Goal: Transaction & Acquisition: Purchase product/service

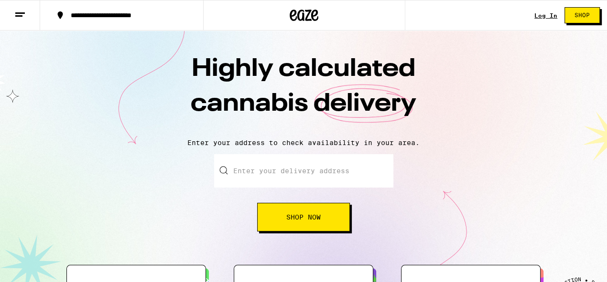
click at [549, 17] on link "Log In" at bounding box center [545, 15] width 23 height 6
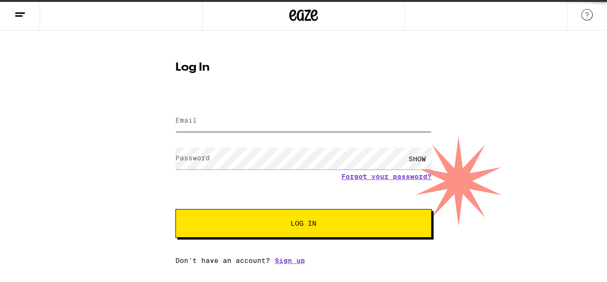
type input "andrewhewitt76@gmail.com"
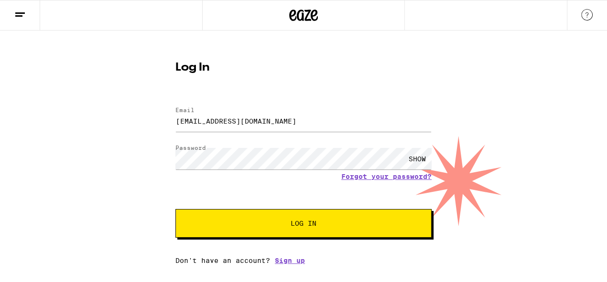
click at [358, 218] on button "Log In" at bounding box center [303, 223] width 256 height 29
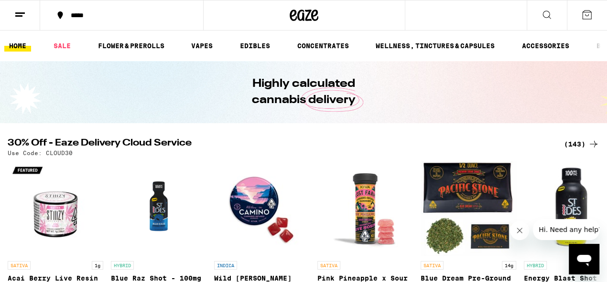
click at [102, 14] on div "*****" at bounding box center [127, 15] width 123 height 7
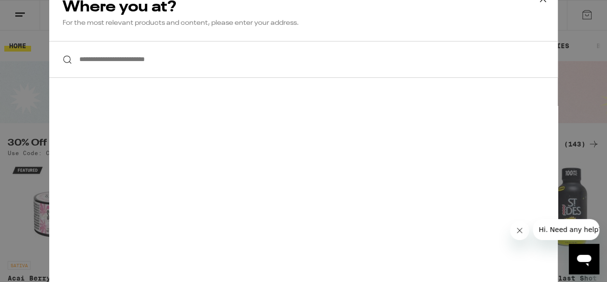
click at [164, 63] on input "**********" at bounding box center [303, 59] width 508 height 37
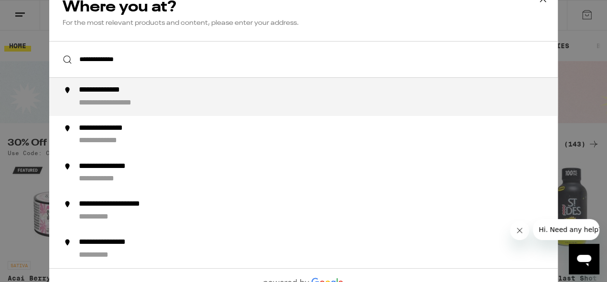
click at [166, 97] on div "**********" at bounding box center [322, 97] width 487 height 23
type input "**********"
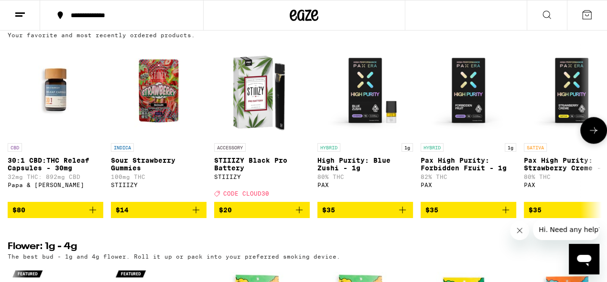
scroll to position [761, 0]
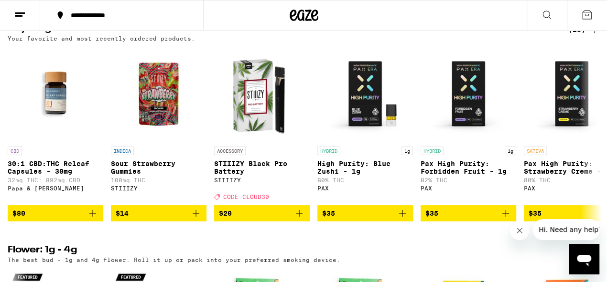
click at [582, 35] on div "(23)" at bounding box center [583, 29] width 31 height 11
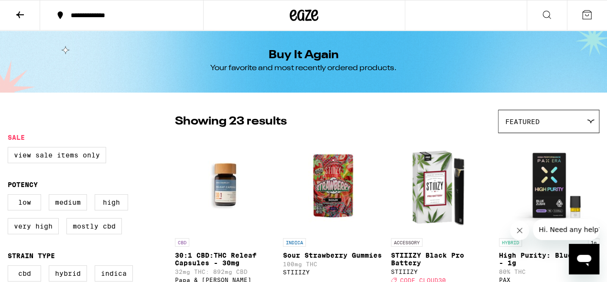
click at [546, 18] on icon at bounding box center [546, 14] width 11 height 11
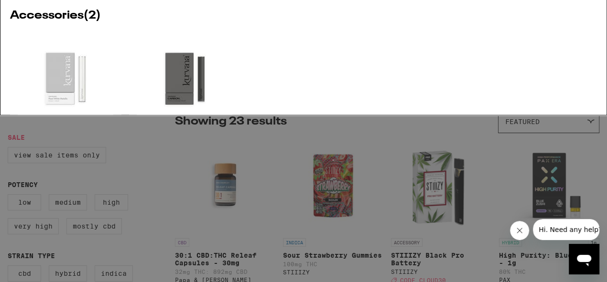
type input "kurvana"
click at [49, 92] on div at bounding box center [34, 110] width 48 height 48
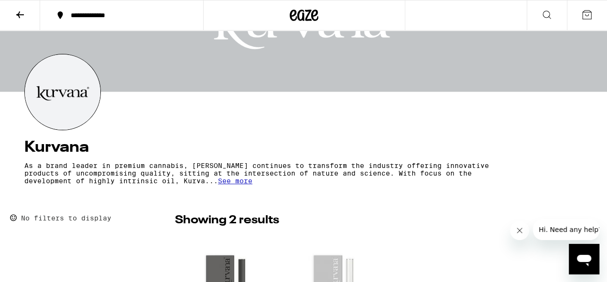
scroll to position [54, 0]
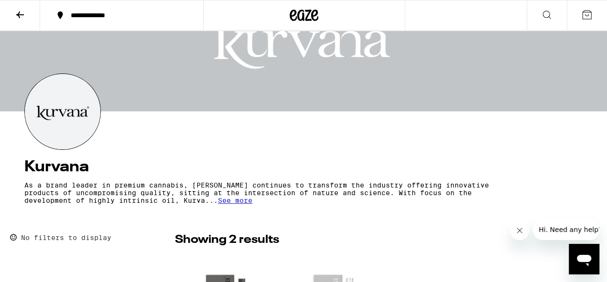
click at [21, 17] on icon at bounding box center [19, 14] width 11 height 11
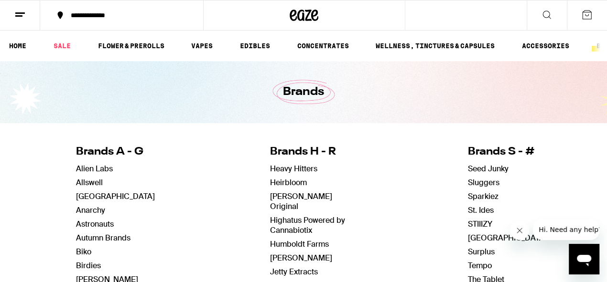
click at [548, 19] on icon at bounding box center [546, 14] width 11 height 11
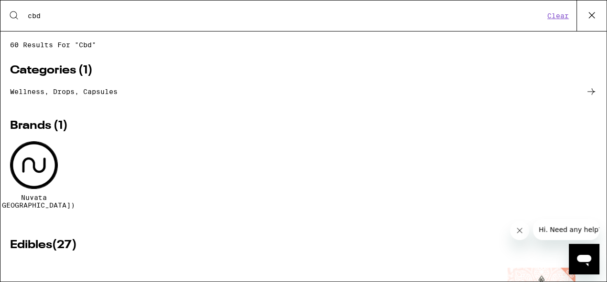
type input "cbd"
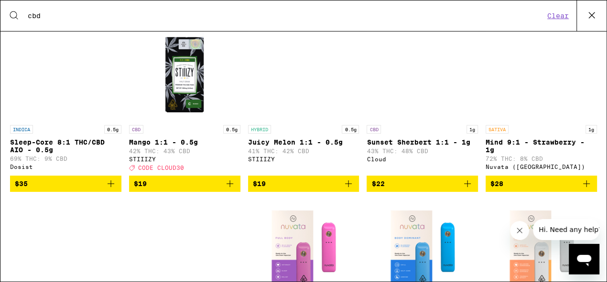
scroll to position [990, 0]
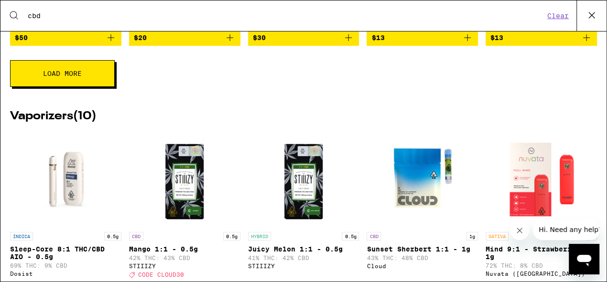
click at [173, 180] on img "Open page for Mango 1:1 - 0.5g from STIIIZY" at bounding box center [185, 180] width 96 height 96
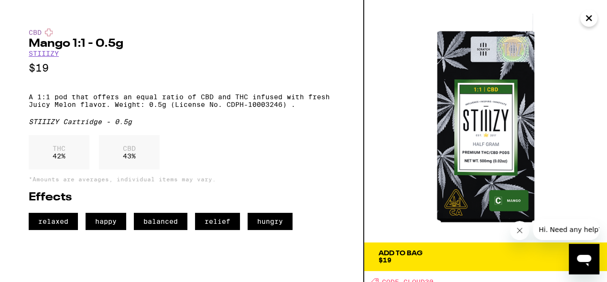
scroll to position [5, 0]
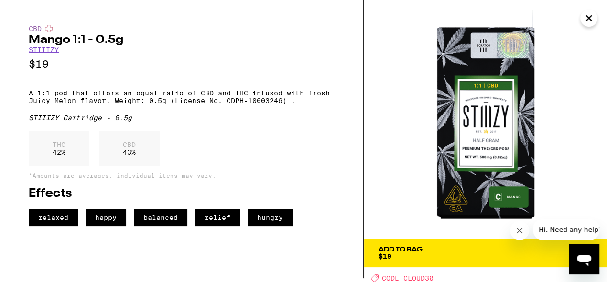
click at [519, 229] on icon "Close message from company" at bounding box center [520, 231] width 8 height 8
click at [584, 23] on icon "Close" at bounding box center [588, 18] width 11 height 14
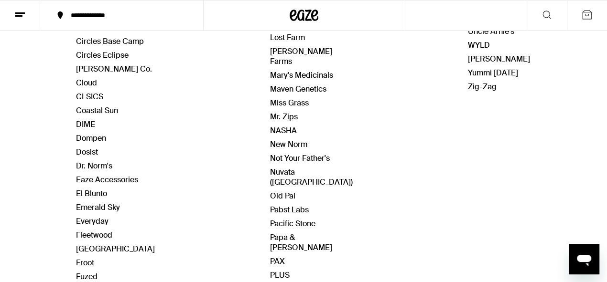
scroll to position [350, 0]
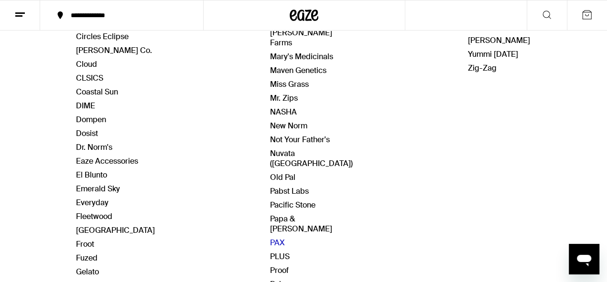
click at [278, 238] on link "PAX" at bounding box center [277, 243] width 15 height 10
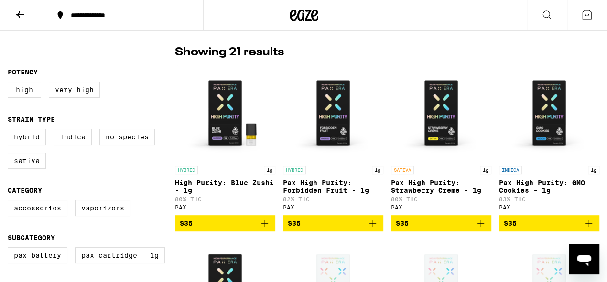
scroll to position [245, 0]
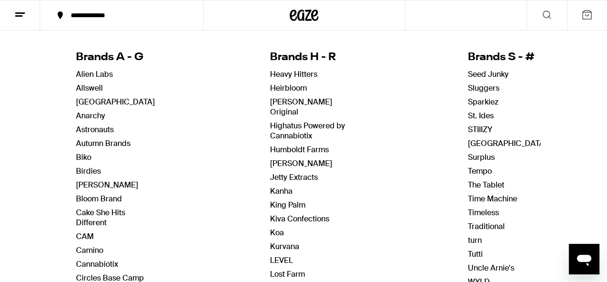
scroll to position [67, 0]
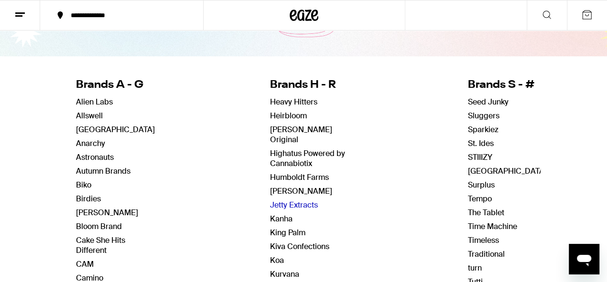
click at [300, 200] on link "Jetty Extracts" at bounding box center [294, 205] width 48 height 10
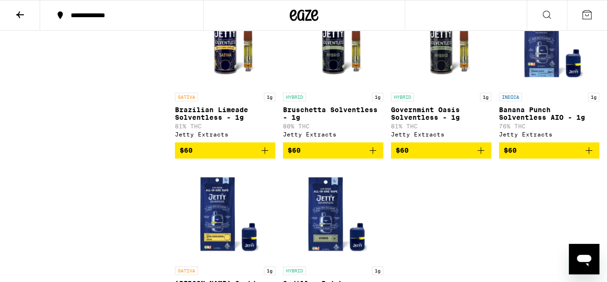
scroll to position [823, 0]
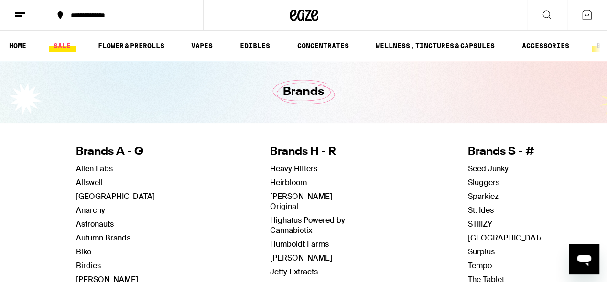
click at [70, 43] on link "SALE" at bounding box center [62, 45] width 27 height 11
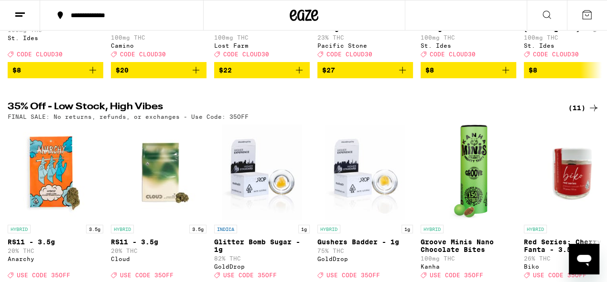
scroll to position [264, 0]
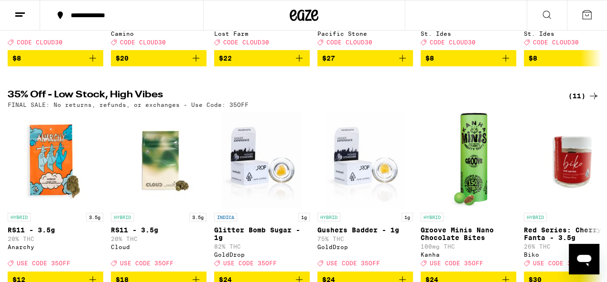
click at [579, 102] on div "(11)" at bounding box center [583, 95] width 31 height 11
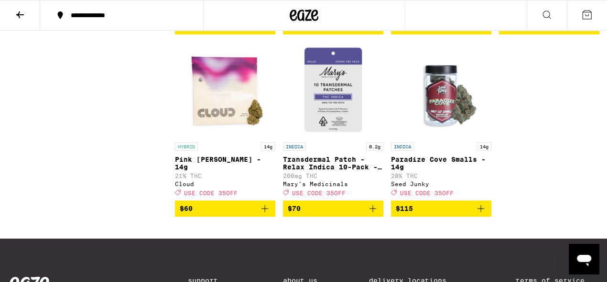
scroll to position [321, 0]
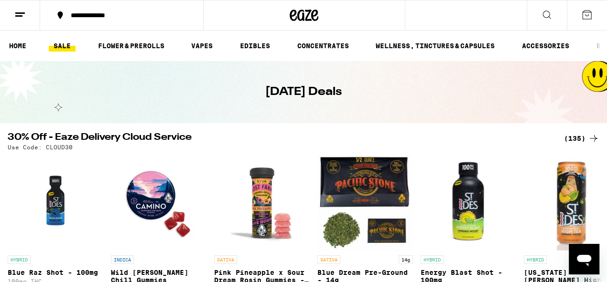
click at [584, 141] on div "(135)" at bounding box center [581, 138] width 35 height 11
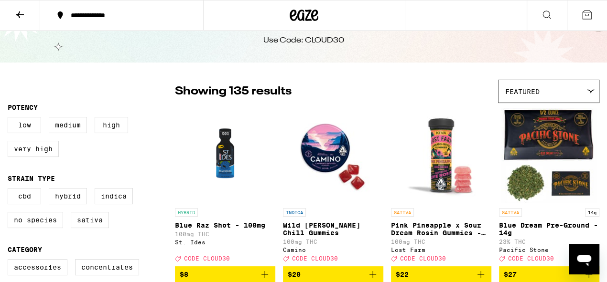
scroll to position [79, 0]
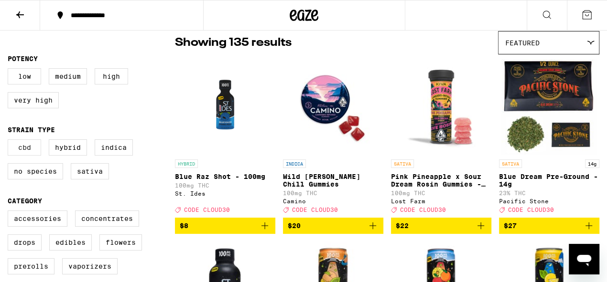
click at [23, 150] on label "CBD" at bounding box center [24, 148] width 33 height 16
click at [10, 141] on input "CBD" at bounding box center [10, 141] width 0 height 0
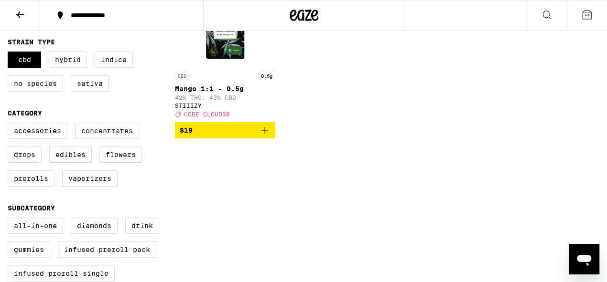
scroll to position [170, 0]
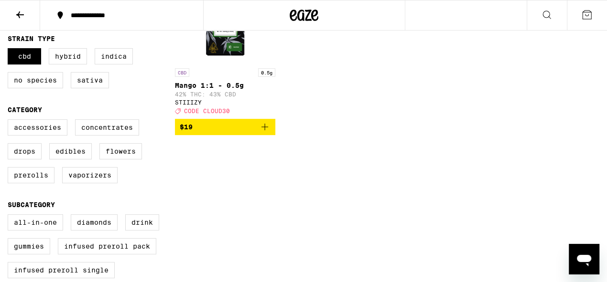
click at [31, 69] on div "CBD Hybrid Indica No Species Sativa" at bounding box center [91, 72] width 167 height 48
click at [36, 65] on label "CBD" at bounding box center [24, 56] width 33 height 16
click at [10, 50] on input "CBD" at bounding box center [10, 50] width 0 height 0
checkbox input "false"
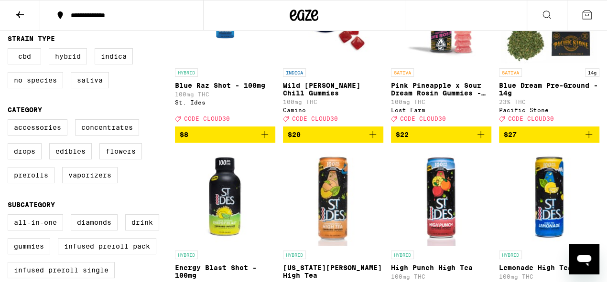
click at [68, 65] on label "Hybrid" at bounding box center [68, 56] width 38 height 16
click at [10, 50] on input "Hybrid" at bounding box center [10, 50] width 0 height 0
checkbox input "true"
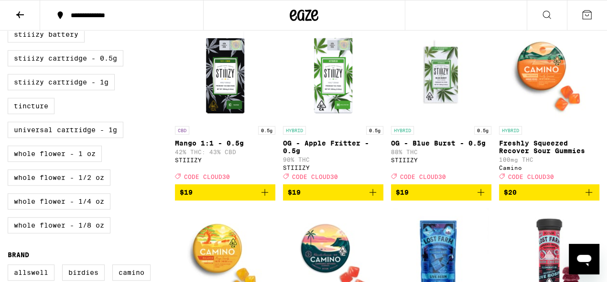
scroll to position [464, 0]
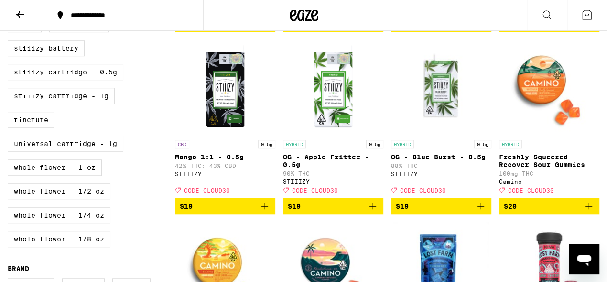
click at [231, 122] on img "Open page for Mango 1:1 - 0.5g from STIIIZY" at bounding box center [225, 88] width 96 height 96
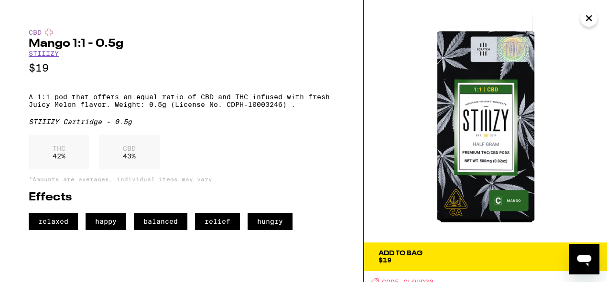
scroll to position [5, 0]
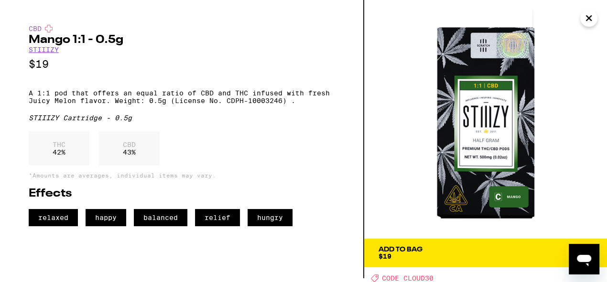
click at [587, 17] on icon "Close" at bounding box center [588, 18] width 11 height 14
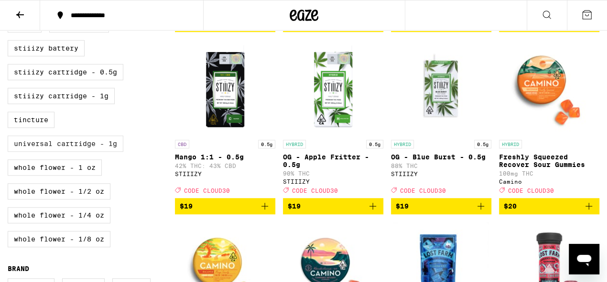
scroll to position [102, 0]
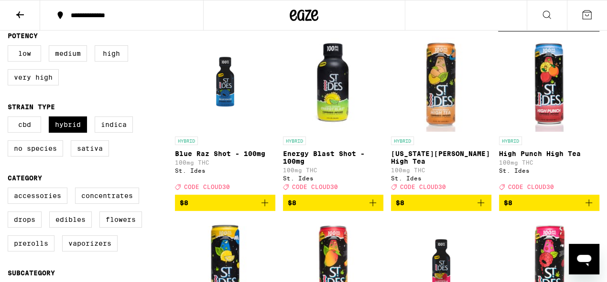
click at [20, 18] on icon at bounding box center [19, 14] width 11 height 11
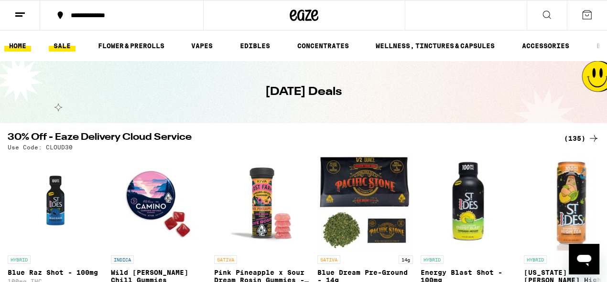
click at [8, 44] on link "HOME" at bounding box center [17, 45] width 27 height 11
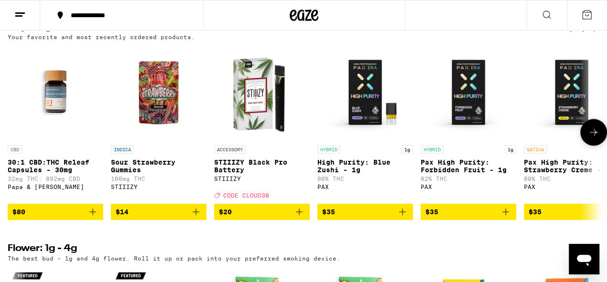
scroll to position [767, 0]
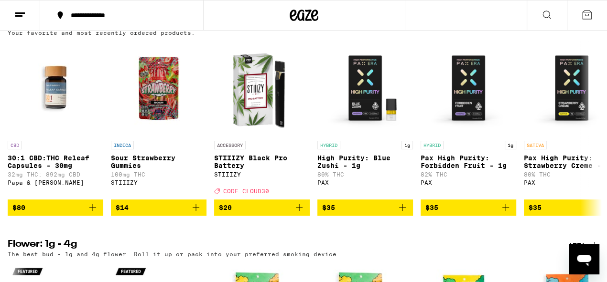
click at [577, 30] on div "(23)" at bounding box center [583, 23] width 31 height 11
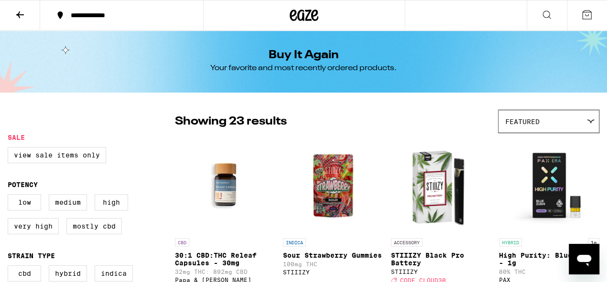
click at [545, 15] on icon at bounding box center [546, 14] width 11 height 11
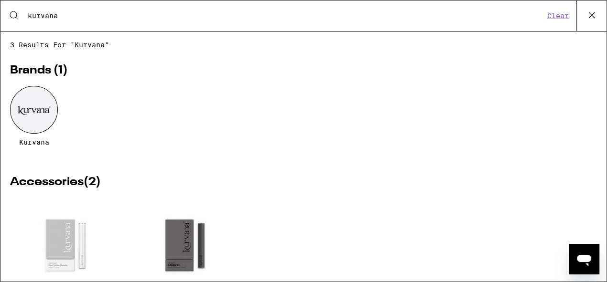
type input "kurvana"
click at [22, 103] on div at bounding box center [34, 110] width 48 height 48
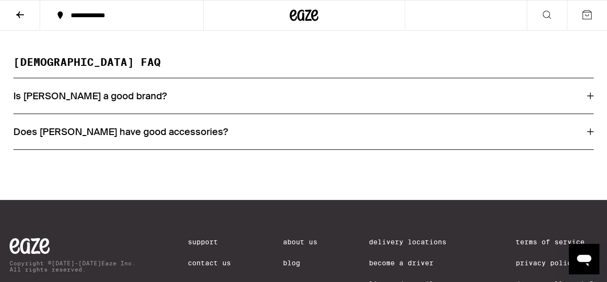
scroll to position [494, 0]
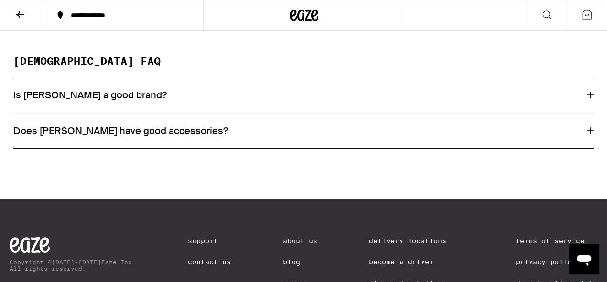
click at [349, 101] on div "Is Kurvana a good brand?" at bounding box center [303, 95] width 580 height 12
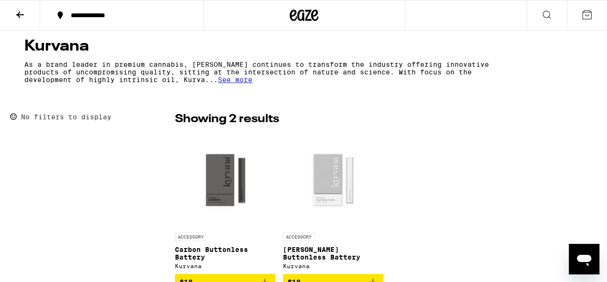
scroll to position [0, 0]
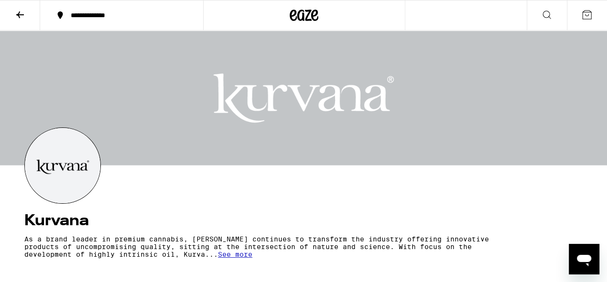
click at [23, 11] on icon at bounding box center [19, 14] width 11 height 11
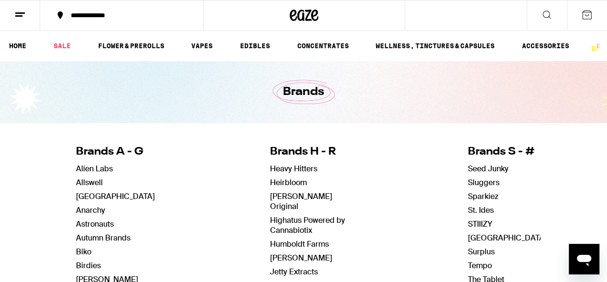
click at [556, 16] on button at bounding box center [547, 15] width 40 height 30
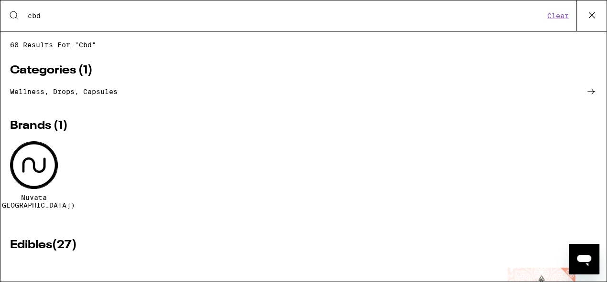
type input "cbd"
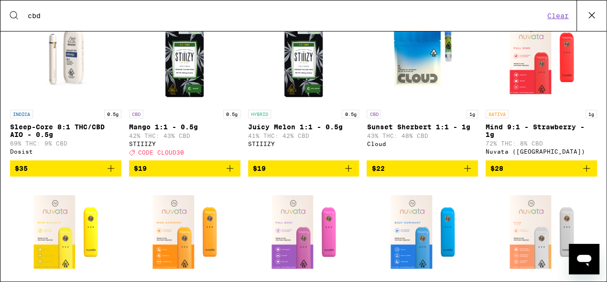
scroll to position [1111, 0]
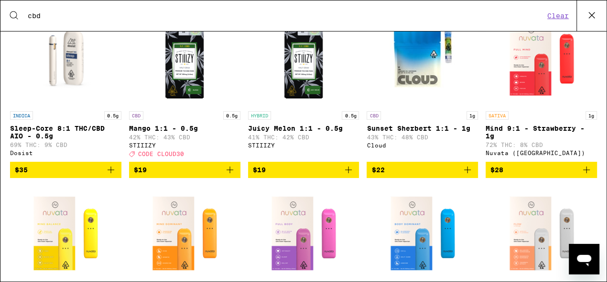
click at [76, 88] on img "Open page for Sleep-Core 8:1 THC/CBD AIO - 0.5g from Dosist" at bounding box center [65, 59] width 111 height 96
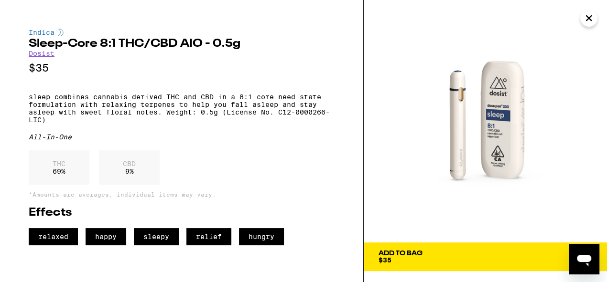
click at [588, 19] on icon "Close" at bounding box center [588, 18] width 5 height 5
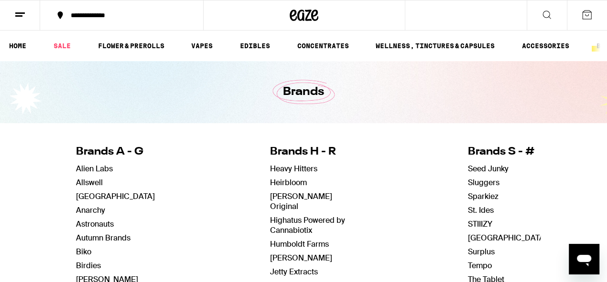
click at [547, 13] on icon at bounding box center [546, 14] width 11 height 11
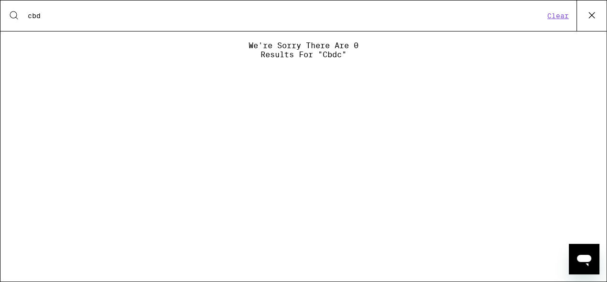
type input "cbd"
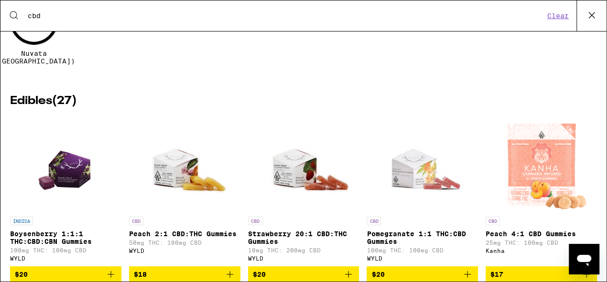
scroll to position [65, 0]
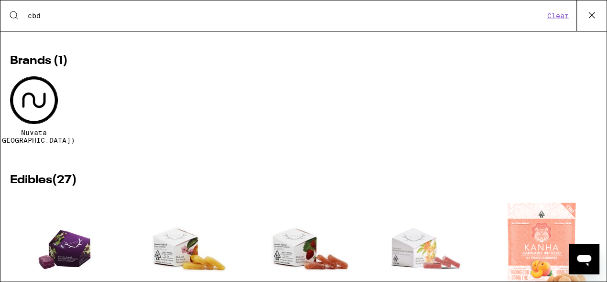
click at [58, 175] on h2 "Edibles ( 27 )" at bounding box center [303, 180] width 587 height 11
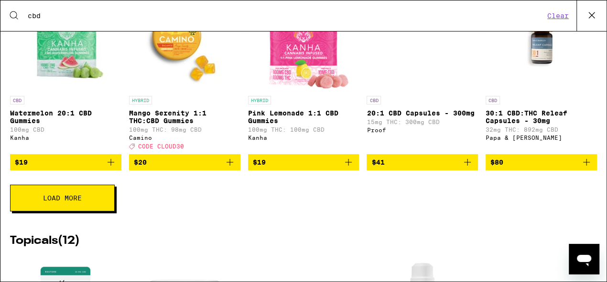
scroll to position [505, 0]
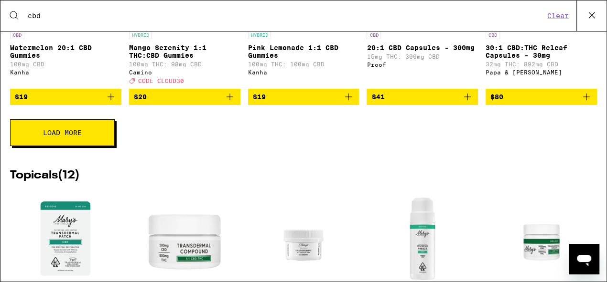
click at [65, 144] on button "Load More" at bounding box center [62, 132] width 105 height 27
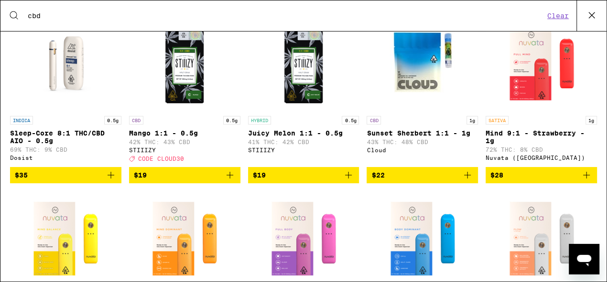
scroll to position [1464, 0]
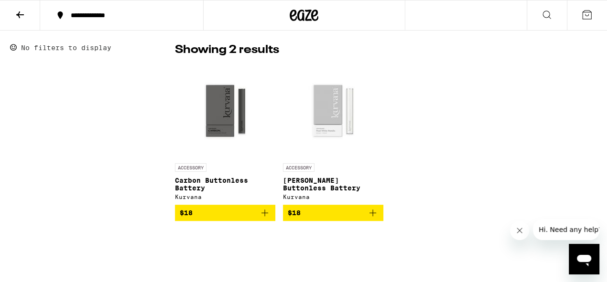
scroll to position [376, 0]
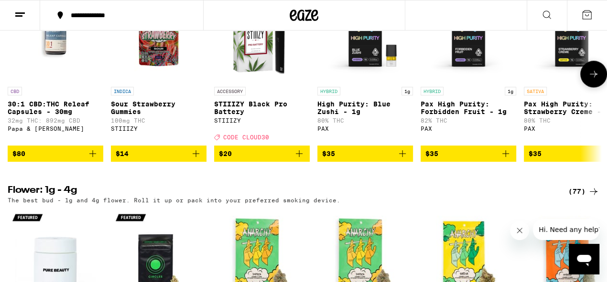
scroll to position [821, 0]
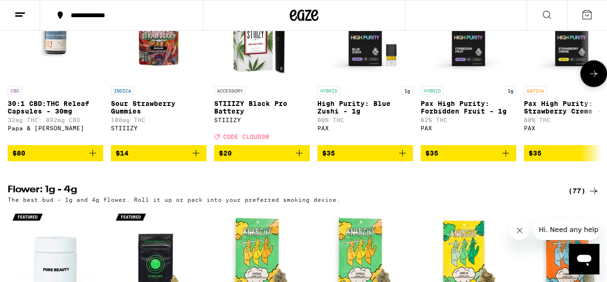
click at [596, 79] on icon at bounding box center [593, 73] width 11 height 11
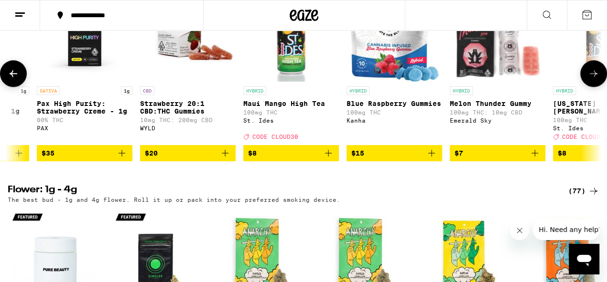
click at [596, 79] on icon at bounding box center [593, 73] width 11 height 11
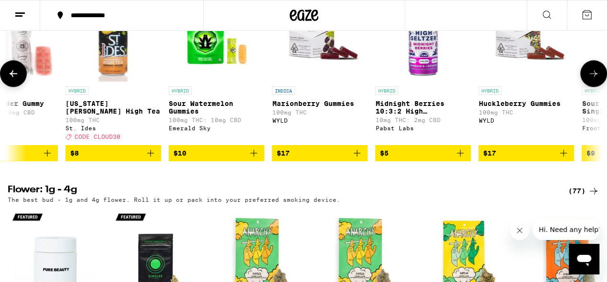
click at [596, 79] on icon at bounding box center [593, 73] width 11 height 11
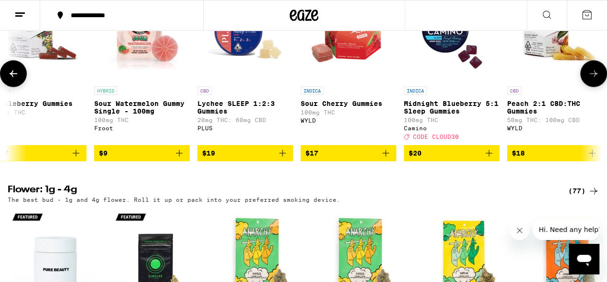
click at [596, 79] on icon at bounding box center [593, 73] width 11 height 11
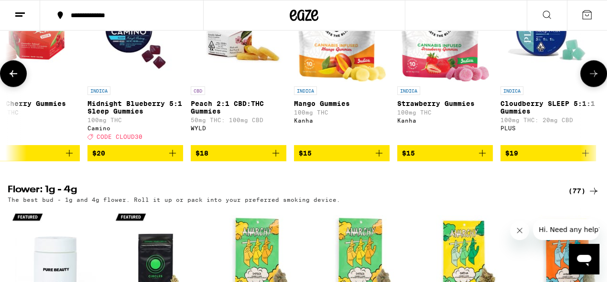
scroll to position [0, 1782]
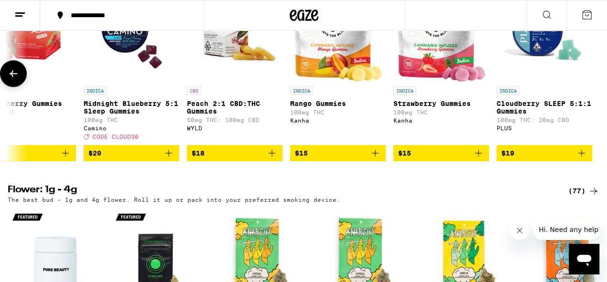
click at [596, 87] on div at bounding box center [593, 73] width 27 height 27
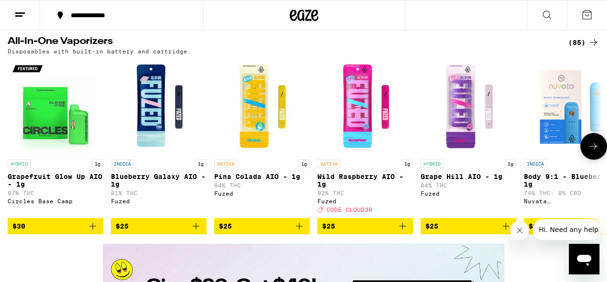
scroll to position [1617, 0]
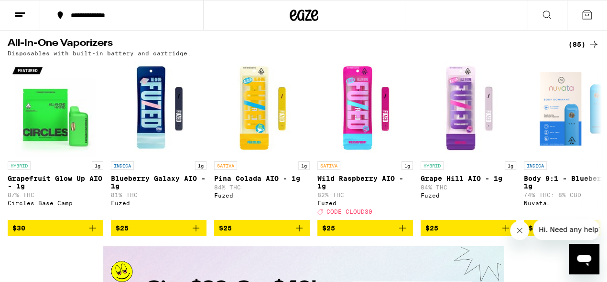
click at [554, 20] on button at bounding box center [547, 15] width 40 height 30
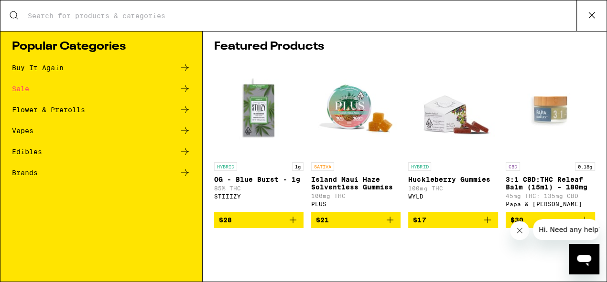
scroll to position [0, 0]
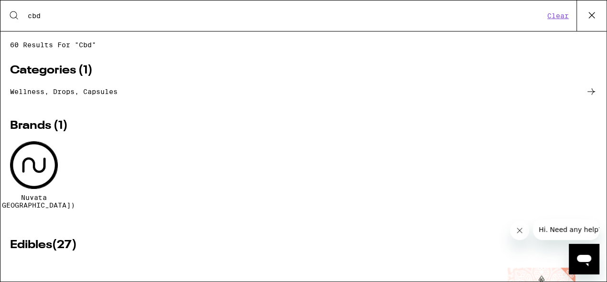
type input "cbd"
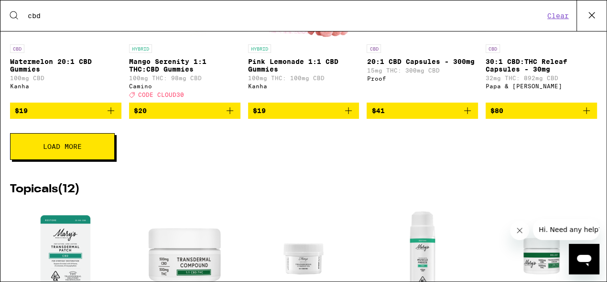
scroll to position [503, 0]
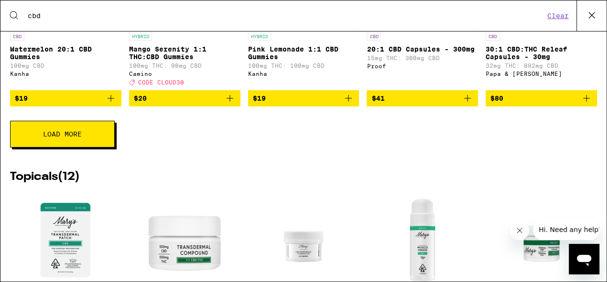
click at [88, 148] on button "Load More" at bounding box center [62, 134] width 105 height 27
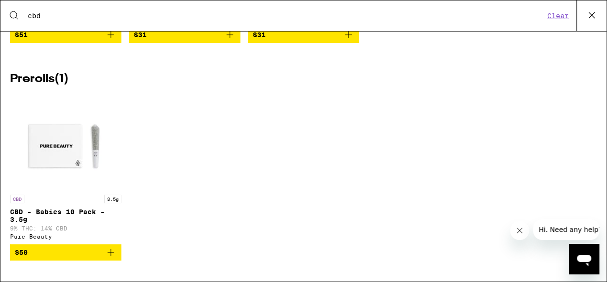
scroll to position [2278, 0]
click at [49, 130] on img "Open page for CBD - Babies 10 Pack - 3.5g from Pure Beauty" at bounding box center [66, 143] width 96 height 96
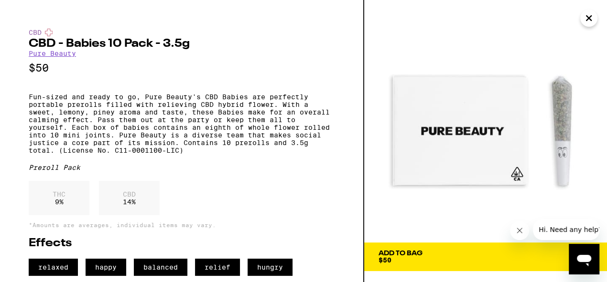
scroll to position [13, 0]
click at [592, 19] on icon "Close" at bounding box center [588, 18] width 11 height 14
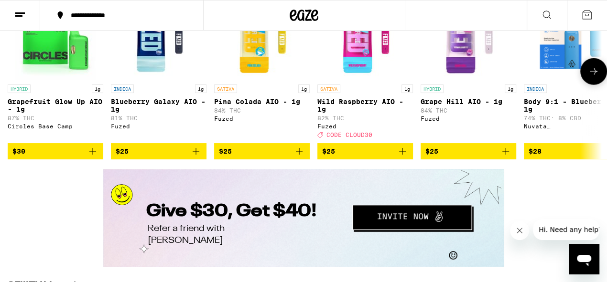
scroll to position [1677, 0]
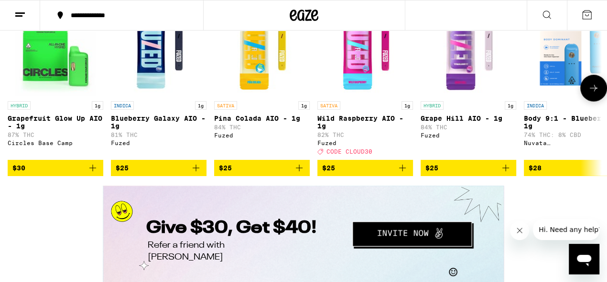
click at [589, 94] on icon at bounding box center [593, 88] width 11 height 11
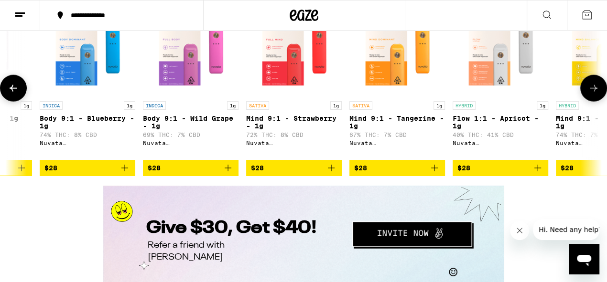
scroll to position [0, 487]
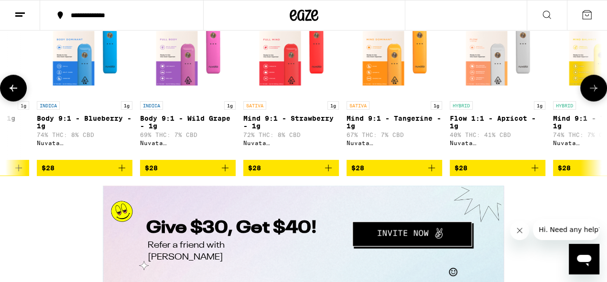
click at [589, 94] on icon at bounding box center [593, 88] width 11 height 11
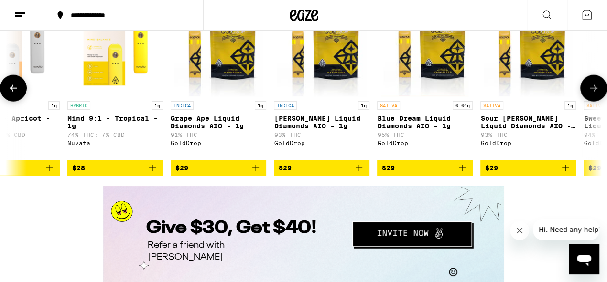
scroll to position [0, 974]
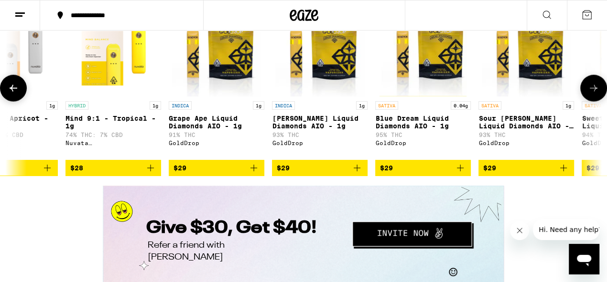
click at [589, 94] on icon at bounding box center [593, 88] width 11 height 11
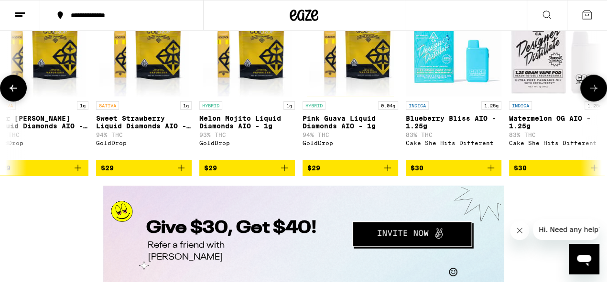
scroll to position [0, 1462]
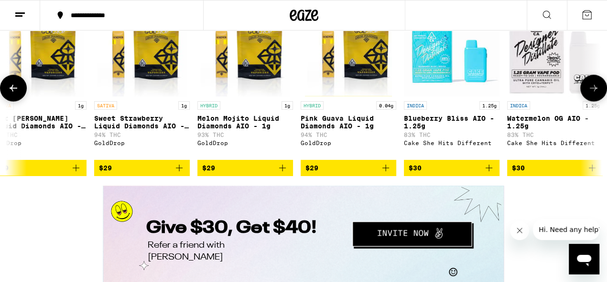
click at [589, 94] on icon at bounding box center [593, 88] width 11 height 11
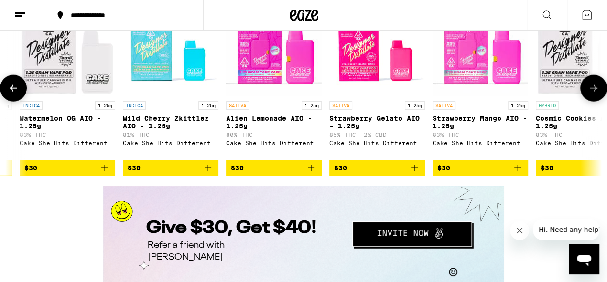
click at [589, 94] on icon at bounding box center [593, 88] width 11 height 11
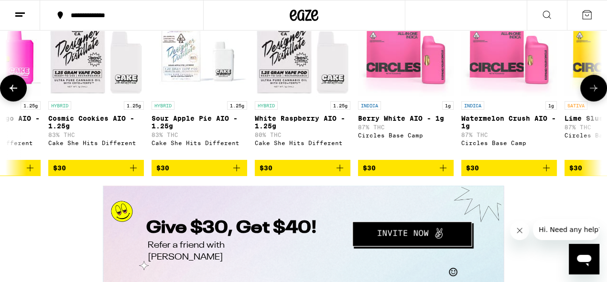
click at [589, 94] on icon at bounding box center [593, 88] width 11 height 11
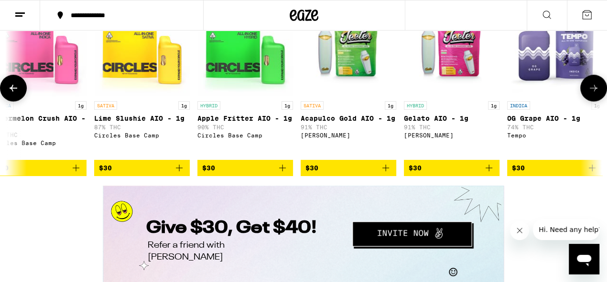
scroll to position [0, 2924]
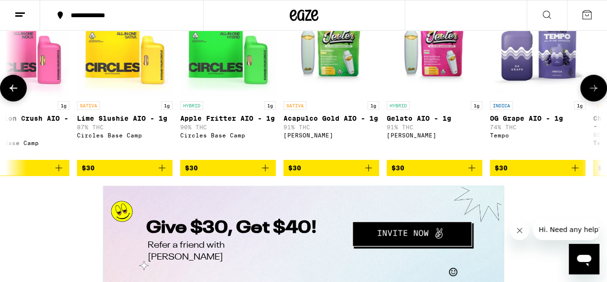
click at [589, 94] on icon at bounding box center [593, 88] width 11 height 11
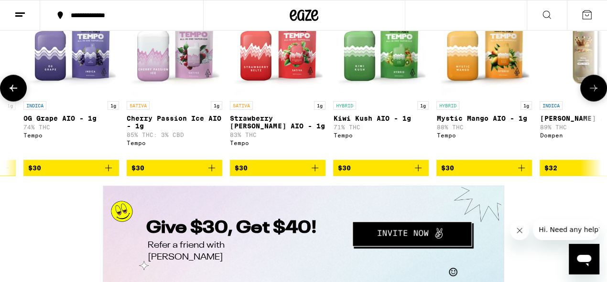
scroll to position [0, 3411]
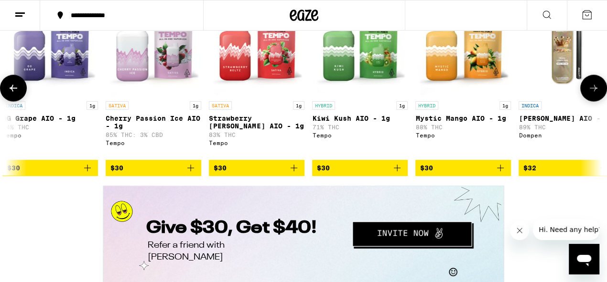
click at [589, 94] on icon at bounding box center [593, 88] width 11 height 11
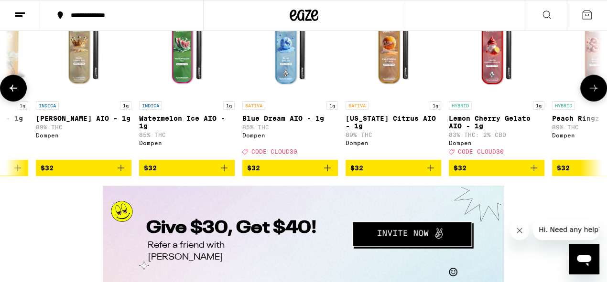
scroll to position [0, 3899]
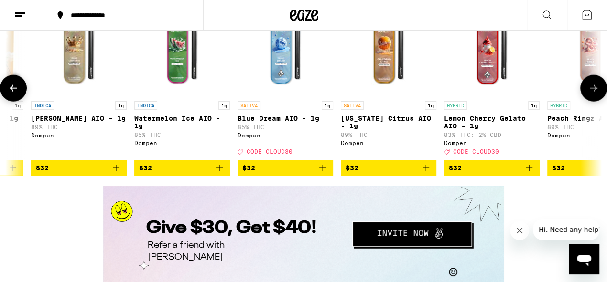
click at [589, 94] on icon at bounding box center [593, 88] width 11 height 11
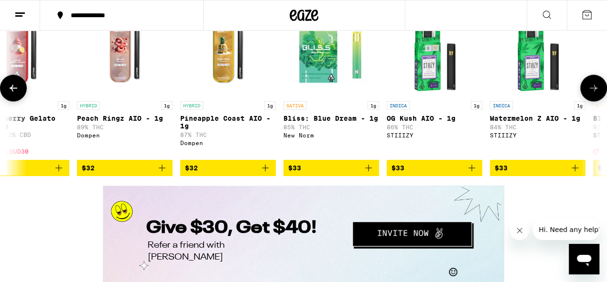
scroll to position [0, 4386]
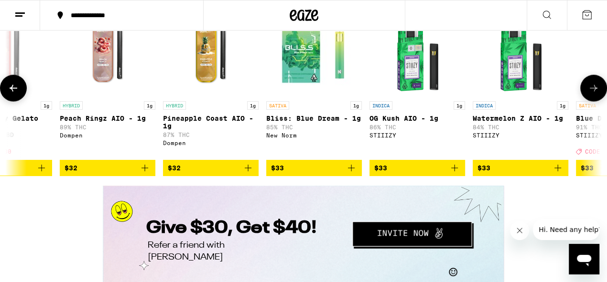
click at [17, 94] on icon at bounding box center [13, 88] width 11 height 11
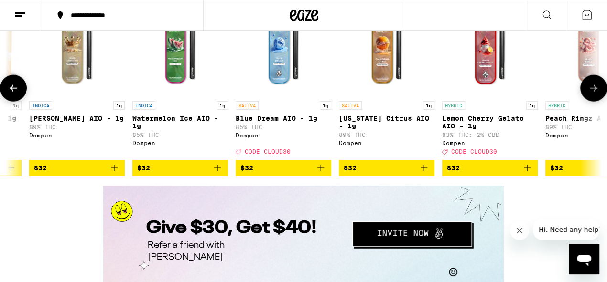
scroll to position [0, 3899]
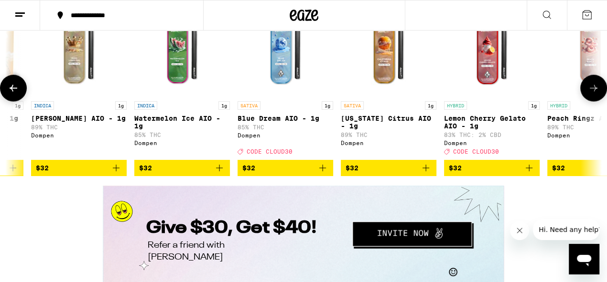
click at [18, 94] on icon at bounding box center [13, 88] width 11 height 11
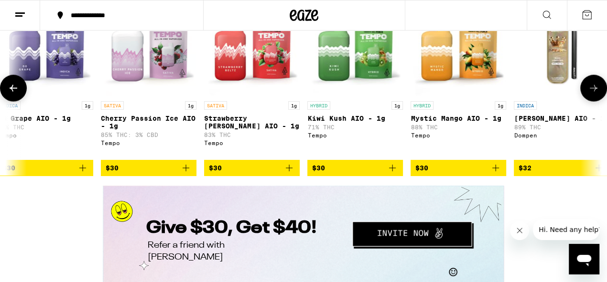
scroll to position [0, 3411]
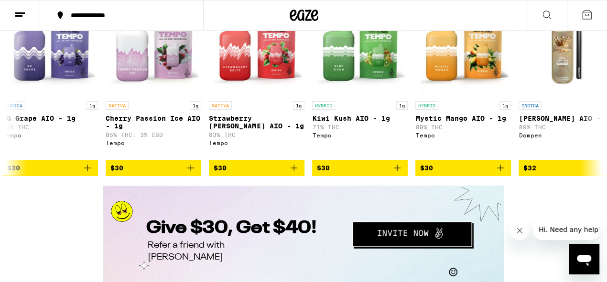
click at [543, 17] on icon at bounding box center [546, 14] width 11 height 11
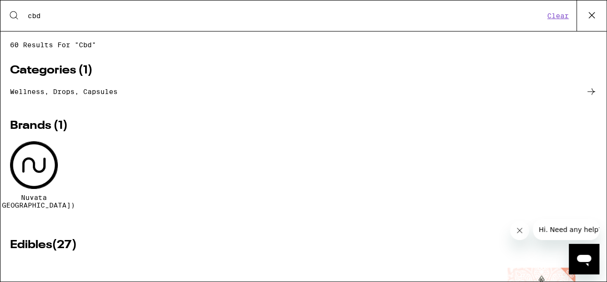
scroll to position [0, 0]
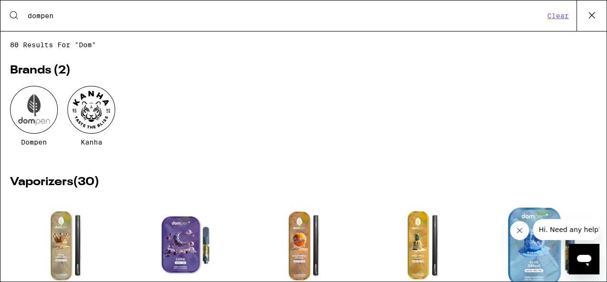
type input "dompen"
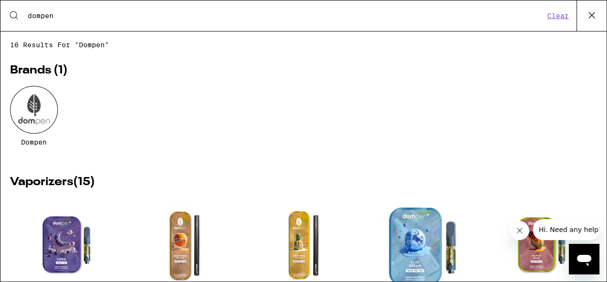
click at [40, 104] on div at bounding box center [34, 110] width 48 height 48
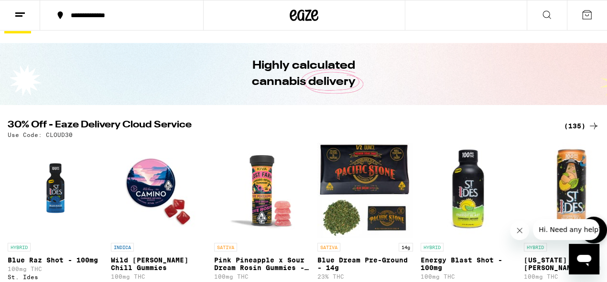
scroll to position [65, 0]
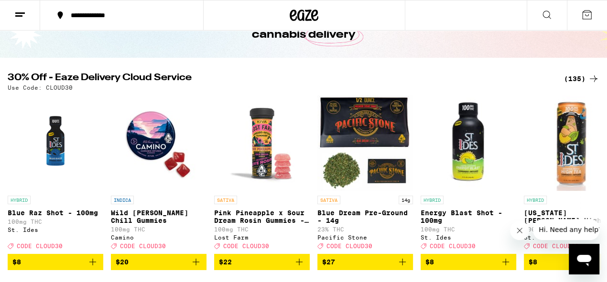
click at [546, 19] on icon at bounding box center [546, 14] width 11 height 11
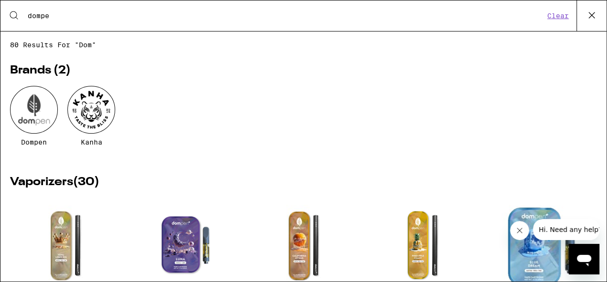
type input "dompen"
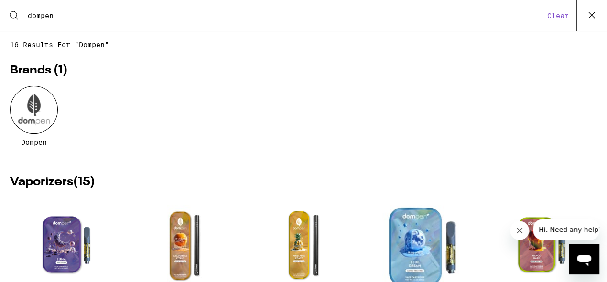
click at [98, 138] on div "Dompen" at bounding box center [303, 123] width 587 height 75
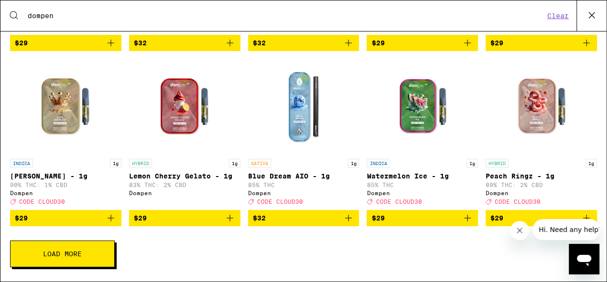
scroll to position [326, 0]
click at [64, 260] on button "Load More" at bounding box center [62, 254] width 105 height 27
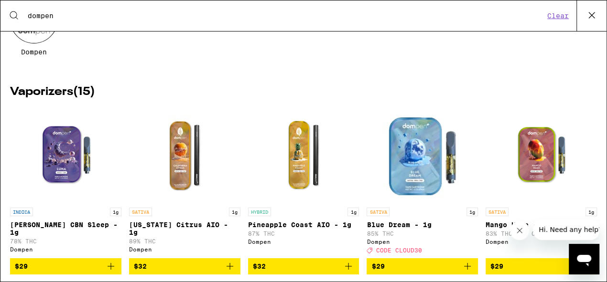
scroll to position [88, 0]
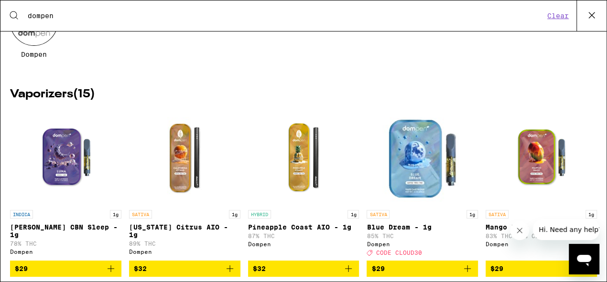
click at [33, 44] on div at bounding box center [34, 22] width 48 height 48
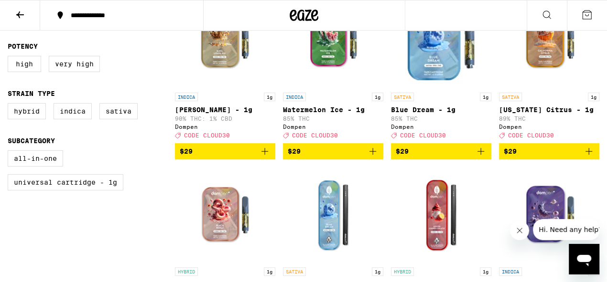
scroll to position [316, 0]
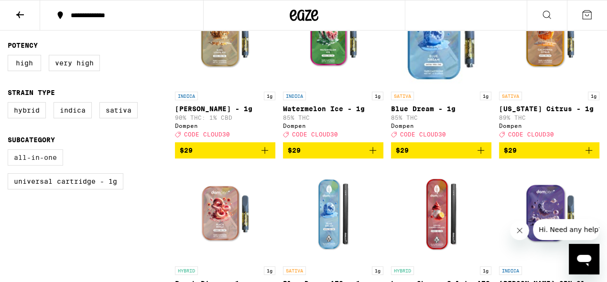
click at [49, 159] on label "All-In-One" at bounding box center [35, 158] width 55 height 16
click at [10, 151] on input "All-In-One" at bounding box center [10, 151] width 0 height 0
checkbox input "true"
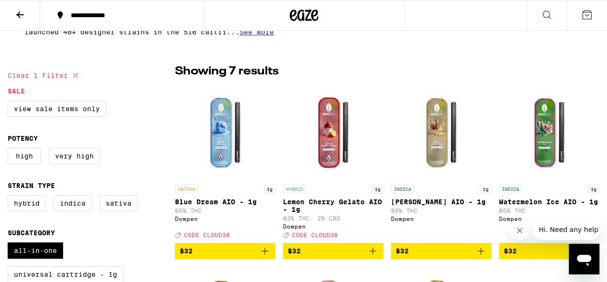
scroll to position [244, 0]
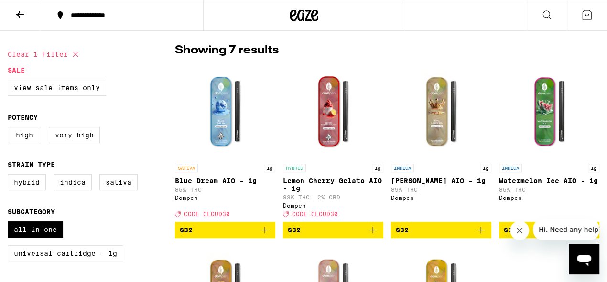
click at [313, 20] on icon at bounding box center [314, 15] width 7 height 11
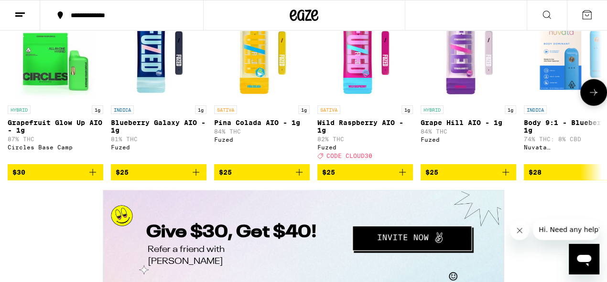
scroll to position [1678, 0]
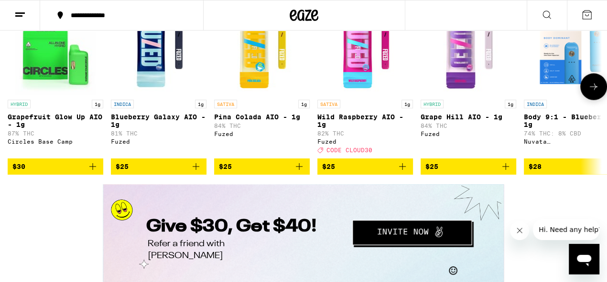
click at [591, 93] on icon at bounding box center [593, 86] width 11 height 11
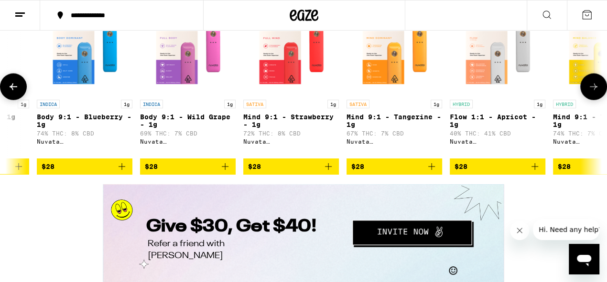
click at [591, 93] on icon at bounding box center [593, 86] width 11 height 11
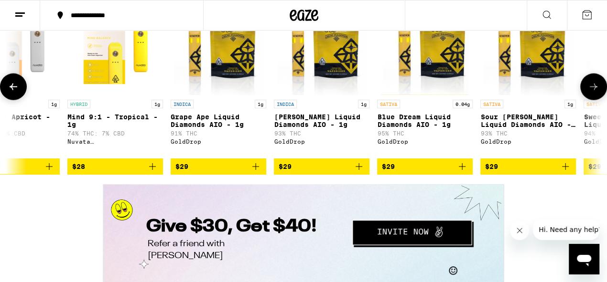
scroll to position [0, 974]
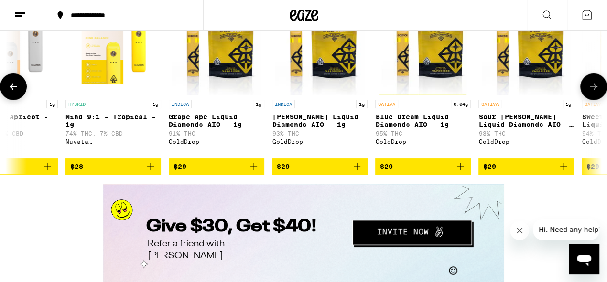
click at [591, 93] on icon at bounding box center [593, 86] width 11 height 11
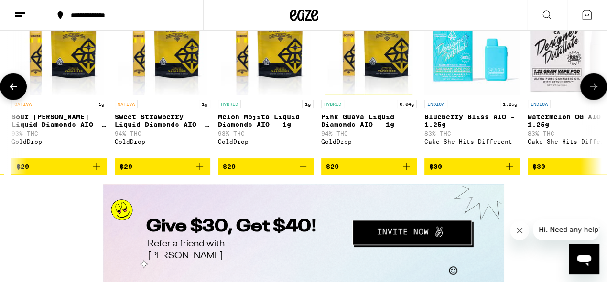
scroll to position [0, 1462]
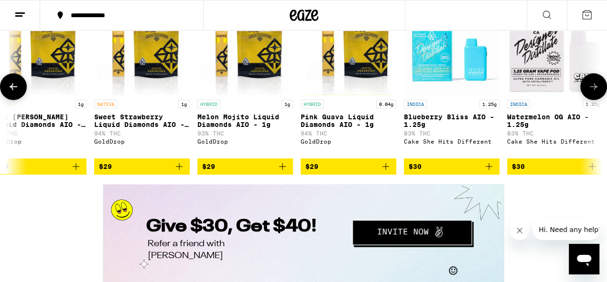
click at [591, 93] on icon at bounding box center [593, 86] width 11 height 11
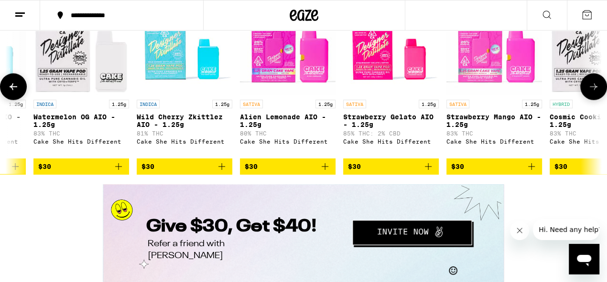
scroll to position [0, 1949]
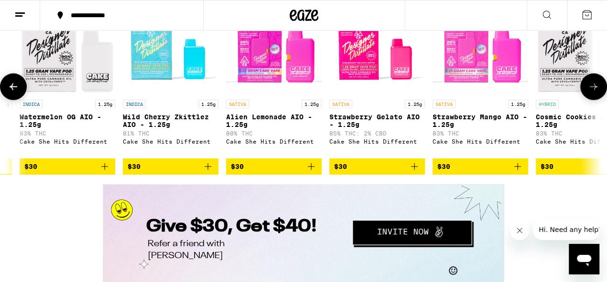
click at [591, 93] on icon at bounding box center [593, 86] width 11 height 11
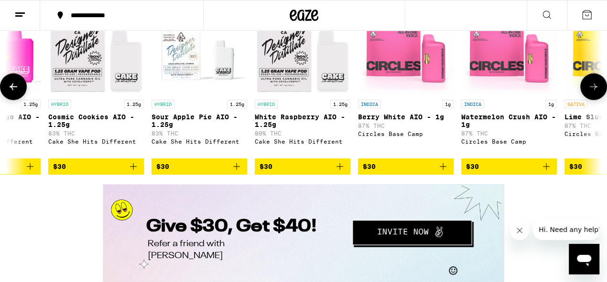
click at [591, 93] on icon at bounding box center [593, 86] width 11 height 11
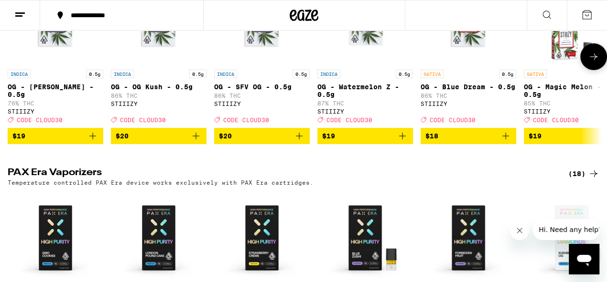
scroll to position [2029, 0]
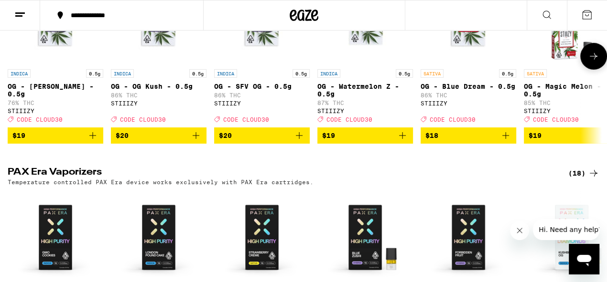
click at [594, 70] on button at bounding box center [593, 56] width 27 height 27
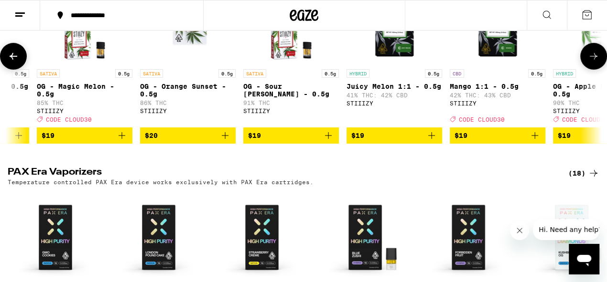
click at [594, 70] on button at bounding box center [593, 56] width 27 height 27
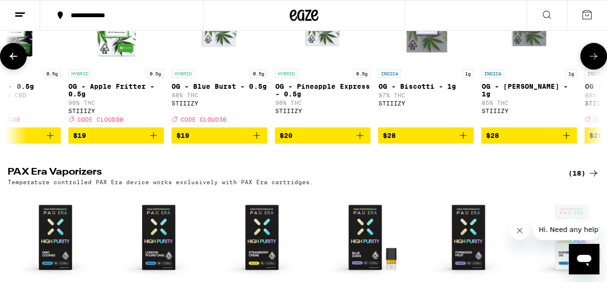
scroll to position [0, 974]
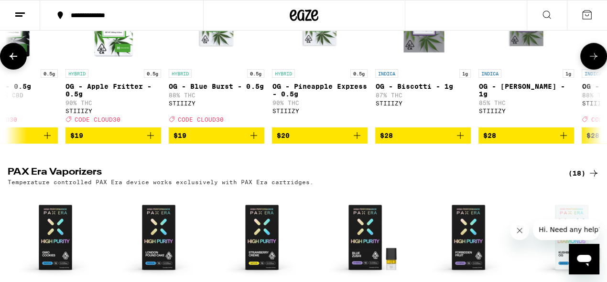
click at [594, 70] on button at bounding box center [593, 56] width 27 height 27
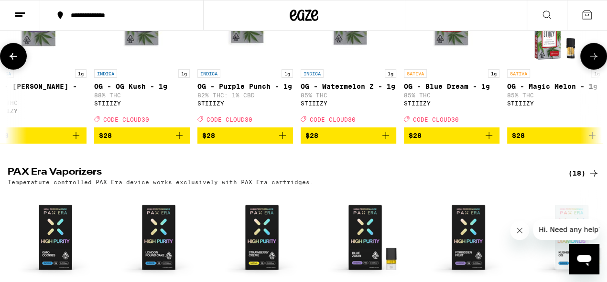
click at [594, 70] on button at bounding box center [593, 56] width 27 height 27
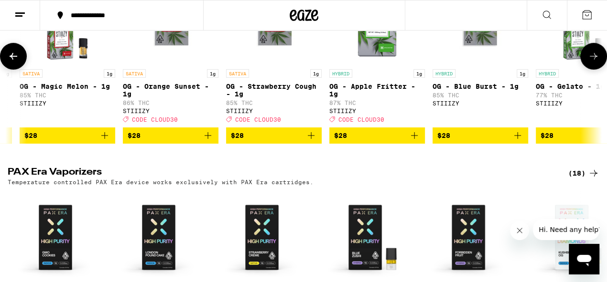
click at [594, 70] on button at bounding box center [593, 56] width 27 height 27
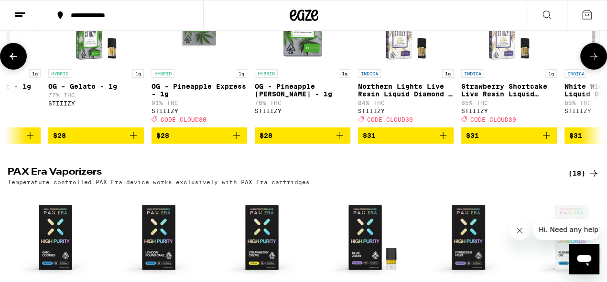
click at [594, 70] on button at bounding box center [593, 56] width 27 height 27
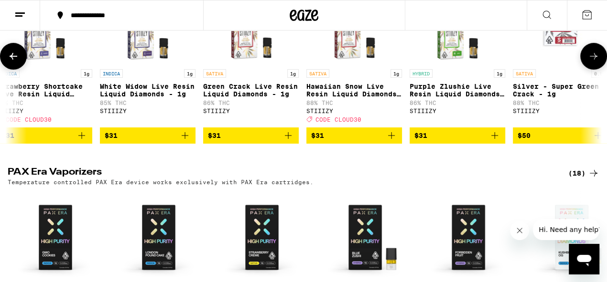
scroll to position [0, 2918]
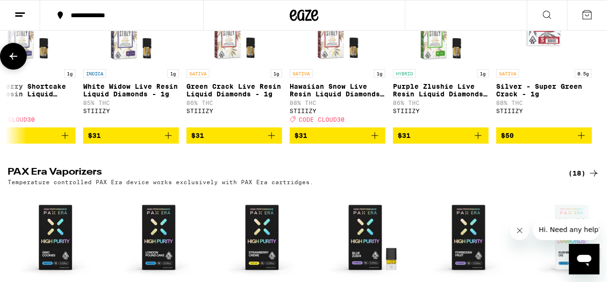
click at [594, 70] on div at bounding box center [593, 56] width 27 height 27
click at [9, 62] on icon at bounding box center [13, 56] width 11 height 11
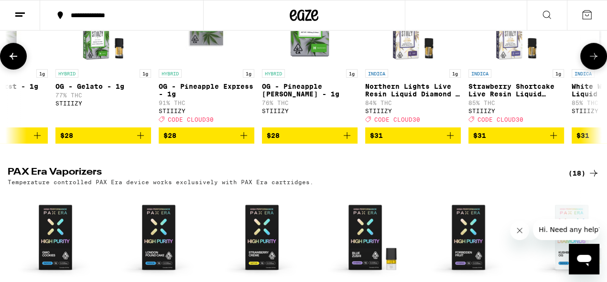
click at [9, 62] on icon at bounding box center [13, 56] width 11 height 11
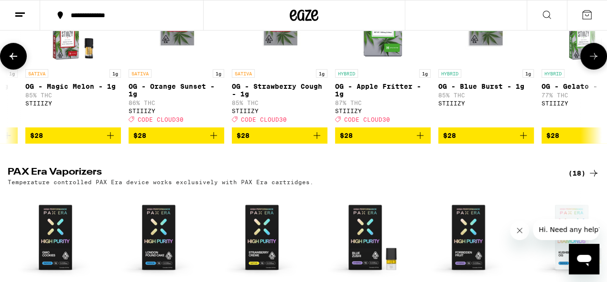
scroll to position [0, 1943]
click at [9, 62] on icon at bounding box center [13, 56] width 11 height 11
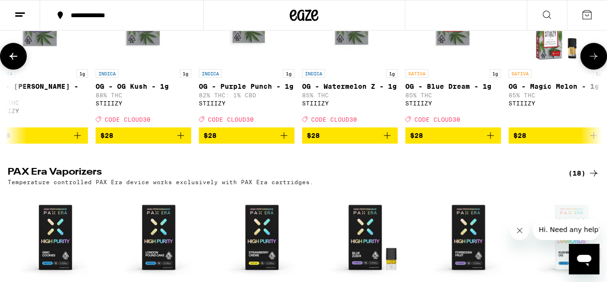
scroll to position [0, 1456]
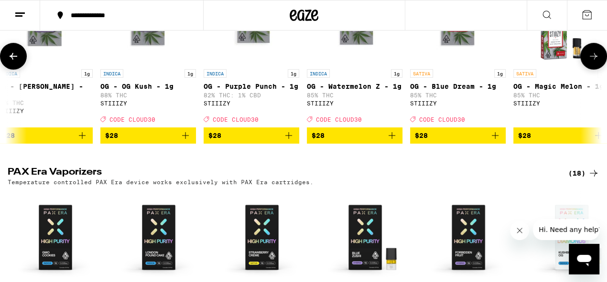
click at [9, 62] on icon at bounding box center [13, 56] width 11 height 11
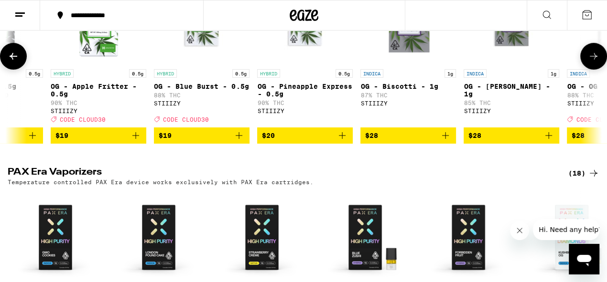
scroll to position [0, 968]
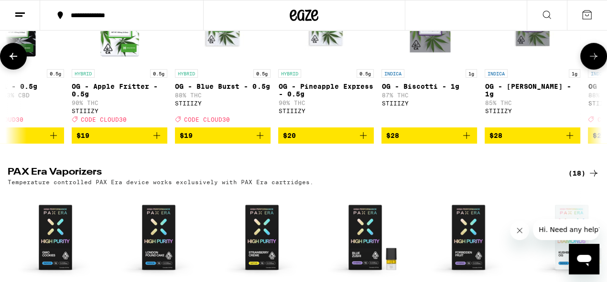
click at [9, 62] on icon at bounding box center [13, 56] width 11 height 11
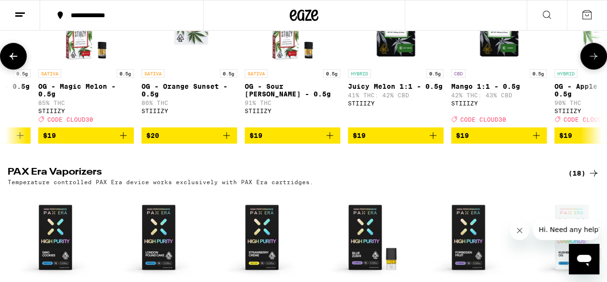
scroll to position [0, 481]
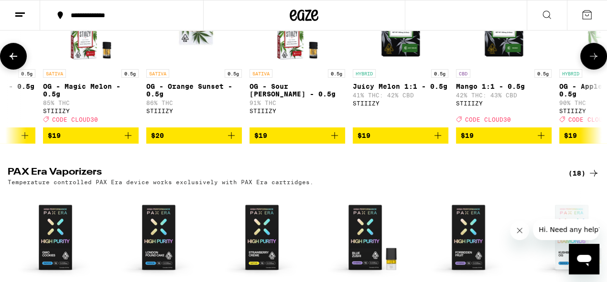
click at [16, 62] on icon at bounding box center [13, 56] width 11 height 11
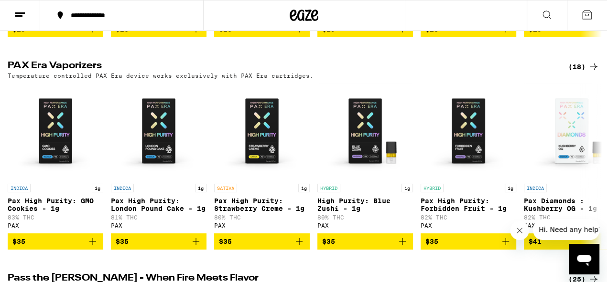
scroll to position [2194, 0]
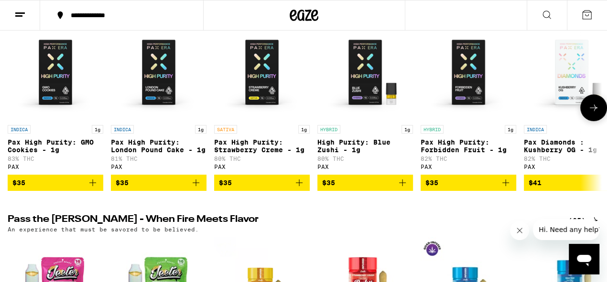
click at [593, 114] on icon at bounding box center [593, 107] width 11 height 11
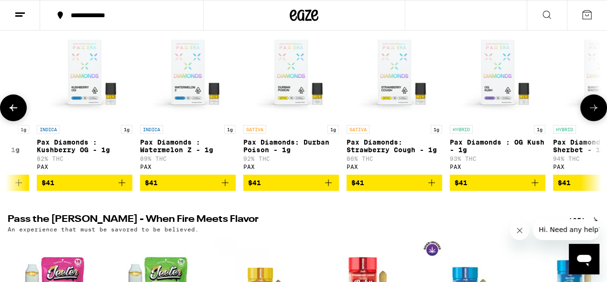
click at [593, 114] on icon at bounding box center [593, 107] width 11 height 11
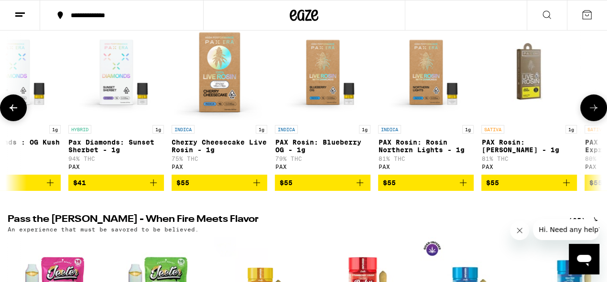
scroll to position [0, 974]
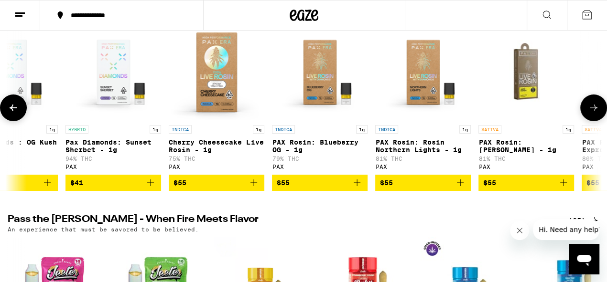
click at [593, 114] on icon at bounding box center [593, 107] width 11 height 11
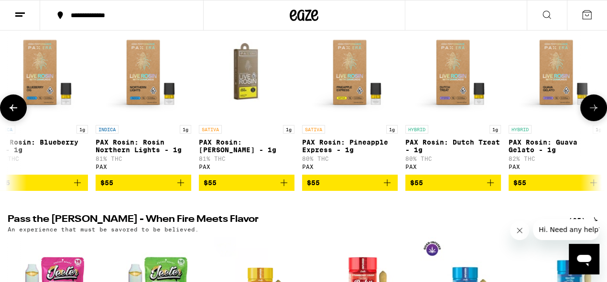
scroll to position [0, 1266]
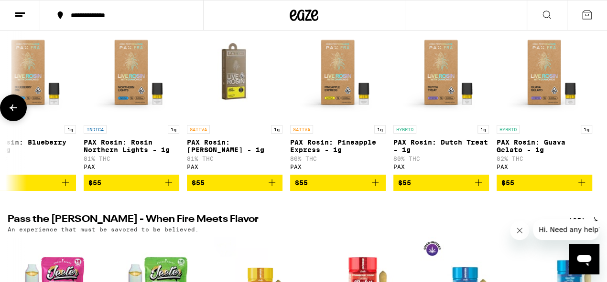
click at [20, 121] on button at bounding box center [13, 108] width 27 height 27
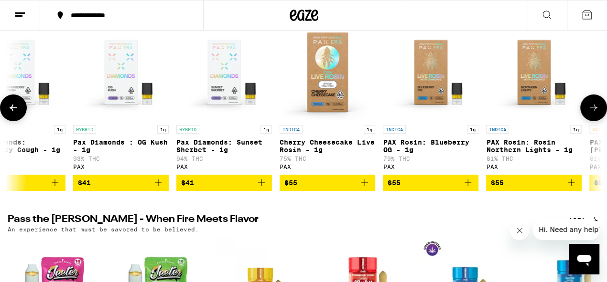
click at [20, 121] on button at bounding box center [13, 108] width 27 height 27
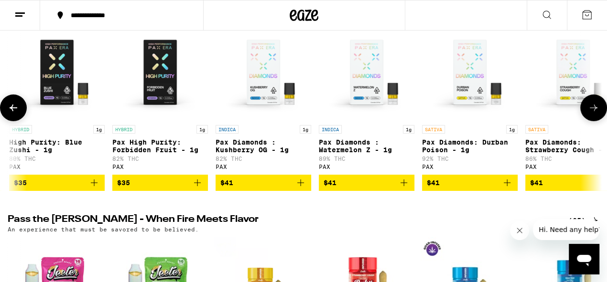
click at [20, 121] on button at bounding box center [13, 108] width 27 height 27
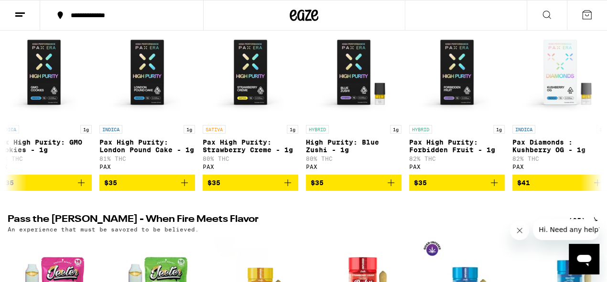
scroll to position [0, 0]
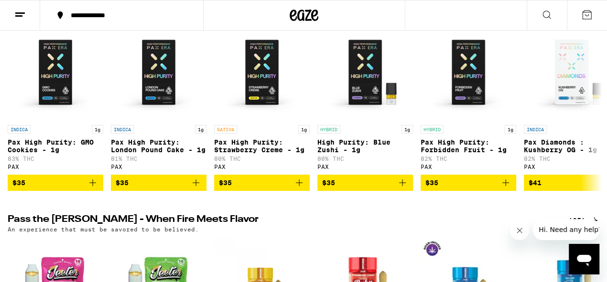
click at [521, 233] on icon "Close message from company" at bounding box center [520, 231] width 8 height 8
click at [584, 250] on div "Open messaging window" at bounding box center [584, 259] width 29 height 29
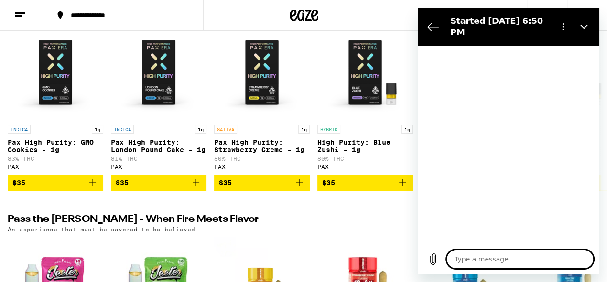
type textarea "x"
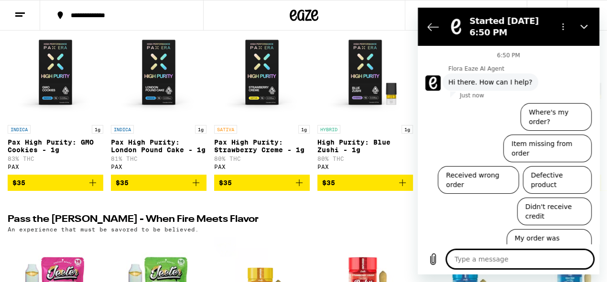
type textarea "w"
type textarea "x"
type textarea "wh"
type textarea "x"
type textarea "wha"
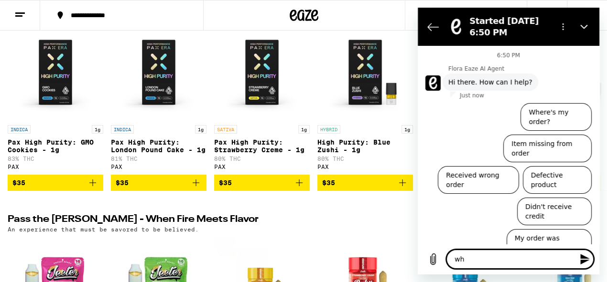
type textarea "x"
type textarea "what"
type textarea "x"
type textarea "what"
type textarea "x"
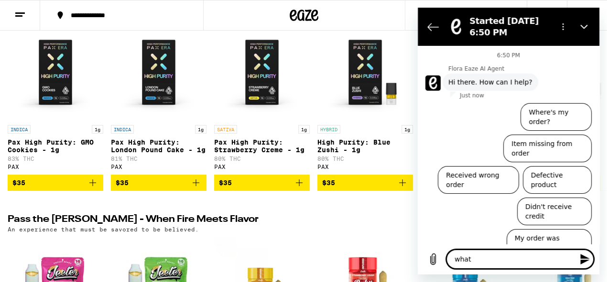
type textarea "what C"
type textarea "x"
type textarea "what CB"
type textarea "x"
type textarea "what CBD"
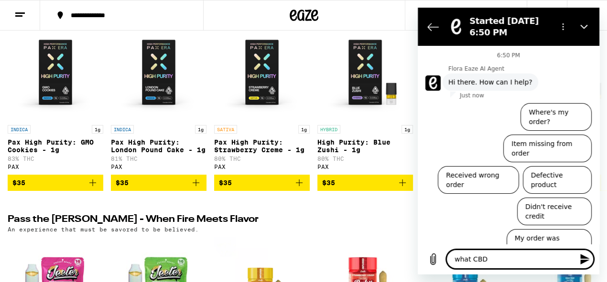
type textarea "x"
type textarea "what CBD"
type textarea "x"
type textarea "what CBD a"
type textarea "x"
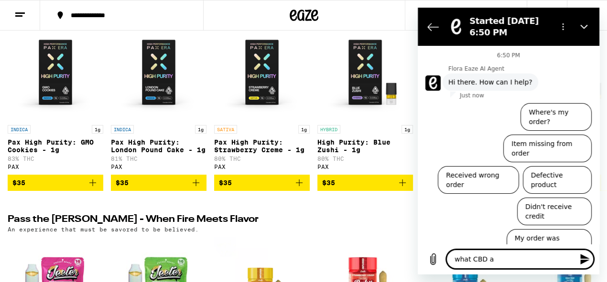
type textarea "what CBD al"
type textarea "x"
type textarea "what CBD all"
type textarea "x"
type textarea "what CBD al"
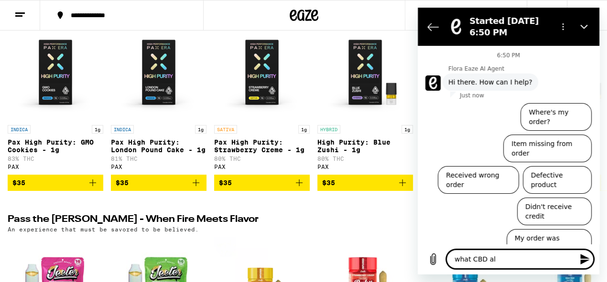
type textarea "x"
type textarea "what CBD a"
type textarea "x"
type textarea "what CBD"
type textarea "x"
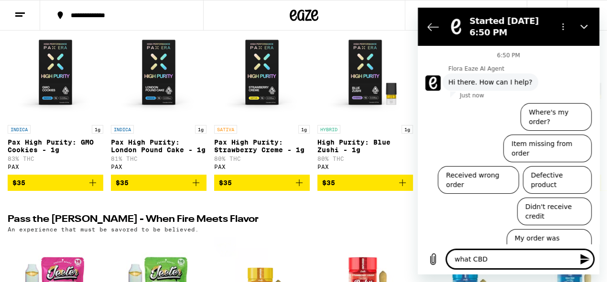
type textarea "what CBD v"
type textarea "x"
type textarea "what CBD va"
type textarea "x"
type textarea "what CBD vap"
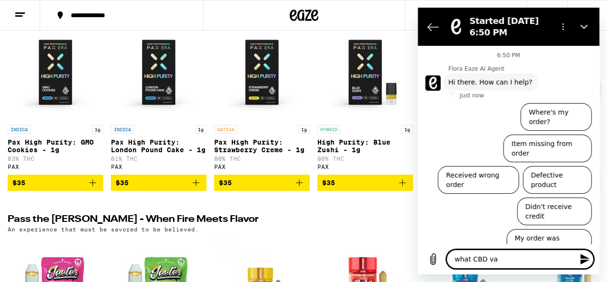
type textarea "x"
type textarea "what CBD vape"
type textarea "x"
type textarea "what CBD vapes"
type textarea "x"
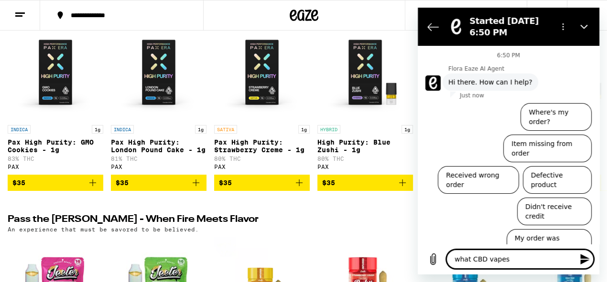
type textarea "what CBD vapes"
type textarea "x"
type textarea "what CBD vapes do"
type textarea "x"
type textarea "what CBD vapes do"
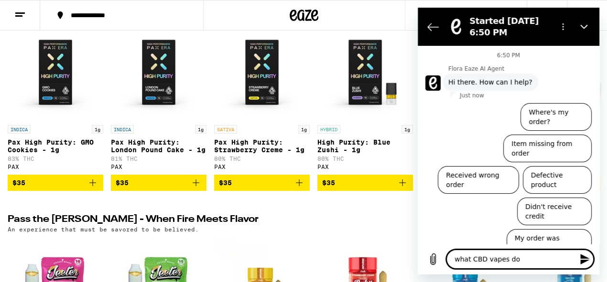
type textarea "x"
type textarea "what CBD vapes do y"
type textarea "x"
type textarea "what CBD vapes do you"
type textarea "x"
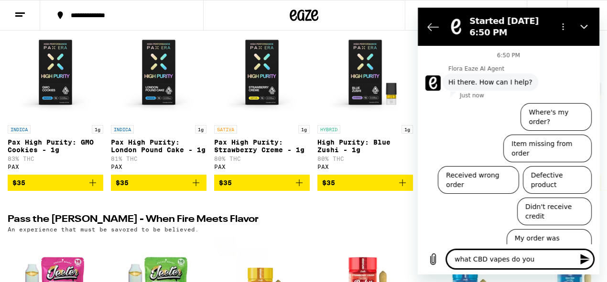
type textarea "what CBD vapes do you"
type textarea "x"
type textarea "what CBD vapes do you ha"
type textarea "x"
type textarea "what CBD vapes do you hav"
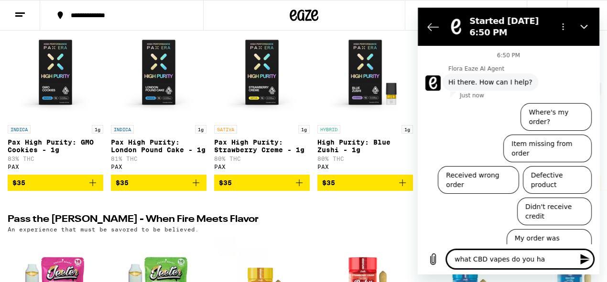
type textarea "x"
type textarea "what CBD vapes do you have"
type textarea "x"
type textarea "what CBD vapes do you have?"
type textarea "x"
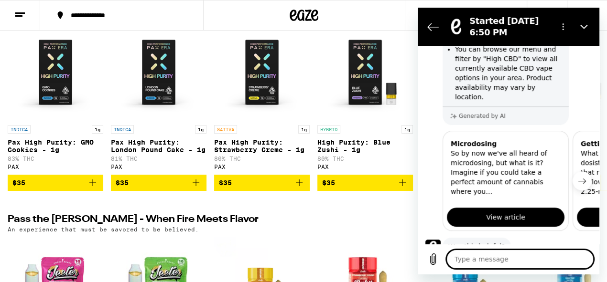
scroll to position [161, 0]
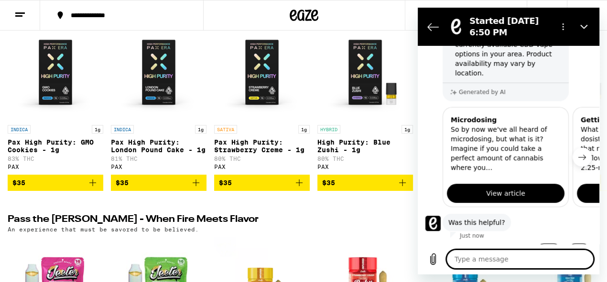
click at [585, 153] on icon "Next item" at bounding box center [582, 157] width 8 height 8
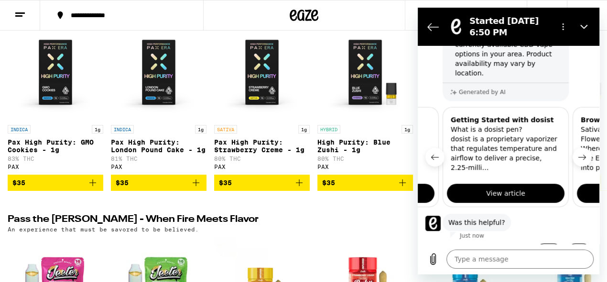
click at [585, 153] on icon "Next item" at bounding box center [582, 157] width 8 height 8
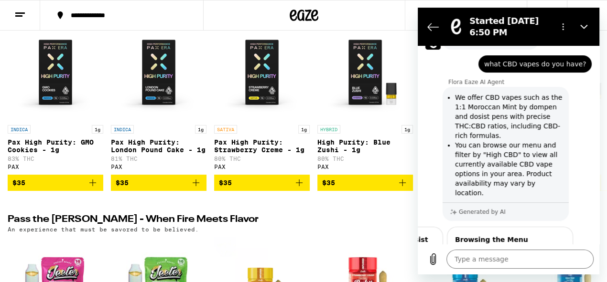
scroll to position [26, 0]
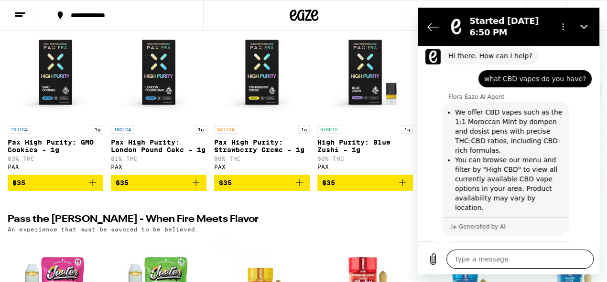
click at [542, 256] on textarea at bounding box center [519, 259] width 147 height 19
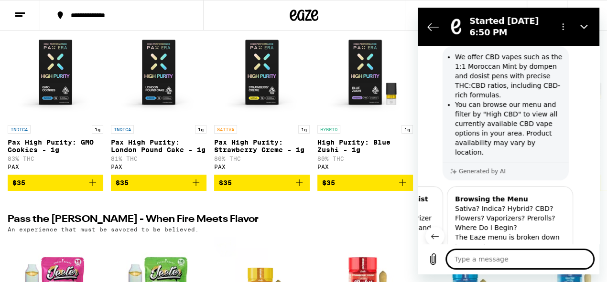
scroll to position [76, 0]
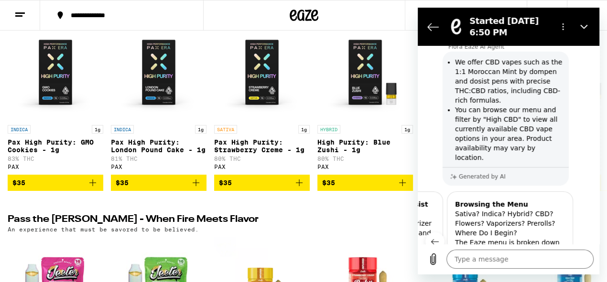
click at [373, 57] on div "**********" at bounding box center [303, 162] width 607 height 4713
click at [585, 31] on button "Close" at bounding box center [583, 26] width 19 height 19
type textarea "x"
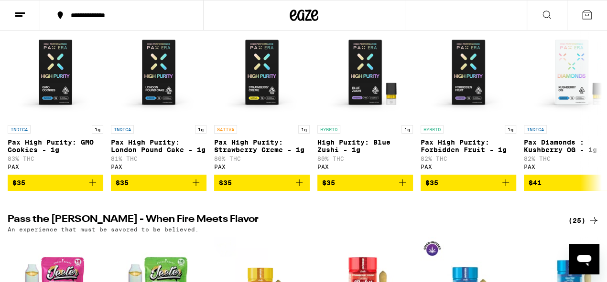
click at [549, 19] on icon at bounding box center [546, 14] width 11 height 11
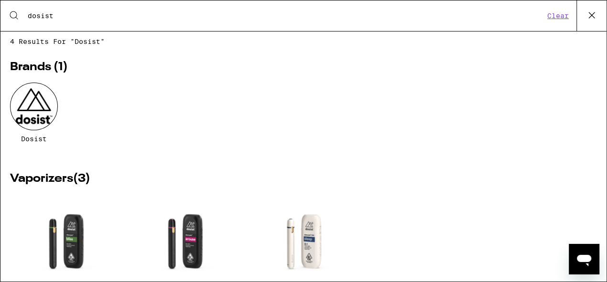
scroll to position [111, 0]
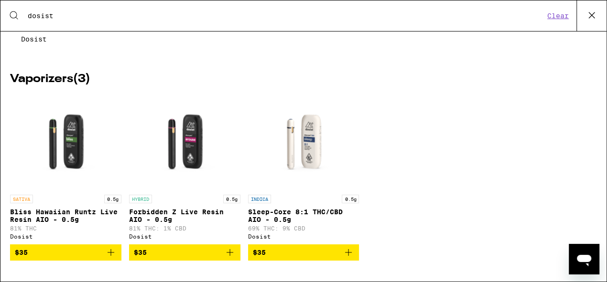
click at [42, 15] on input "dosist" at bounding box center [285, 15] width 517 height 9
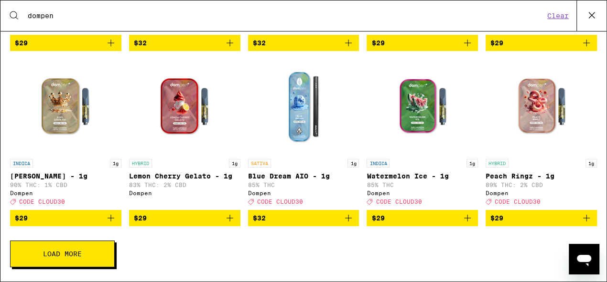
scroll to position [326, 0]
drag, startPoint x: 87, startPoint y: 257, endPoint x: 127, endPoint y: 250, distance: 40.1
click at [86, 257] on button "Load More" at bounding box center [62, 254] width 105 height 27
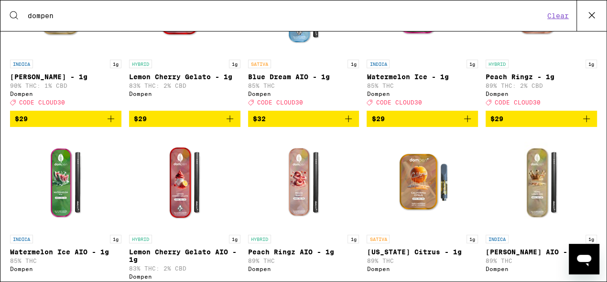
scroll to position [413, 0]
click at [49, 13] on input "dompen" at bounding box center [285, 15] width 517 height 9
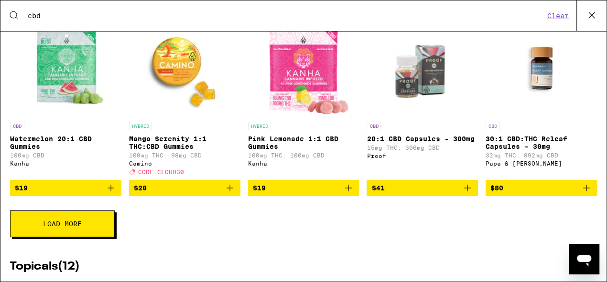
scroll to position [1040, 0]
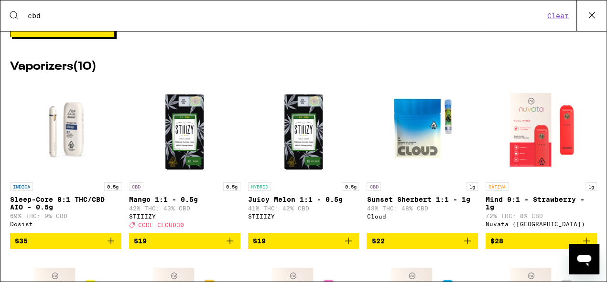
type input "cbd"
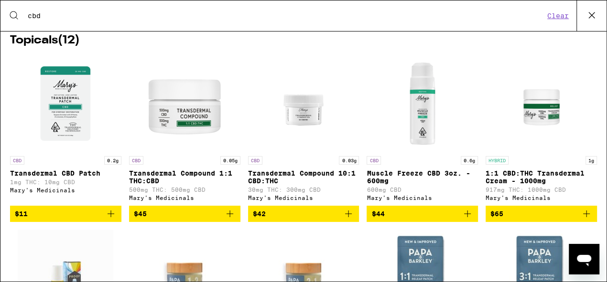
scroll to position [550, 0]
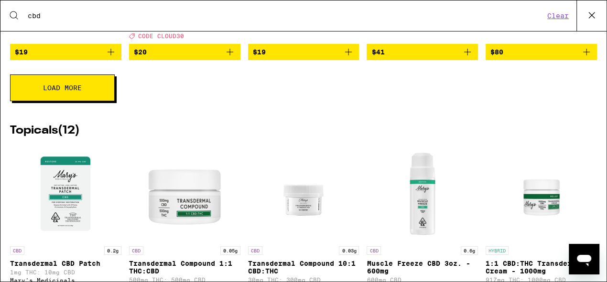
click at [84, 101] on button "Load More" at bounding box center [62, 88] width 105 height 27
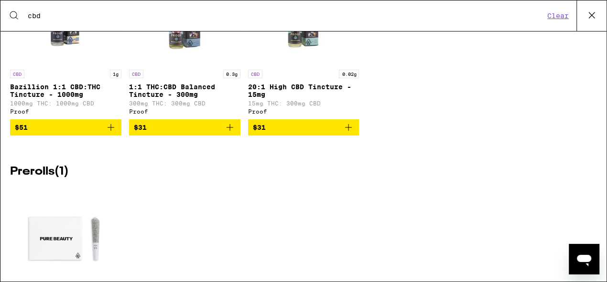
scroll to position [2153, 0]
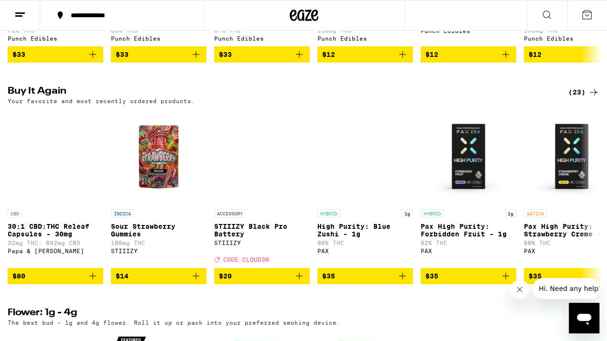
scroll to position [758, 0]
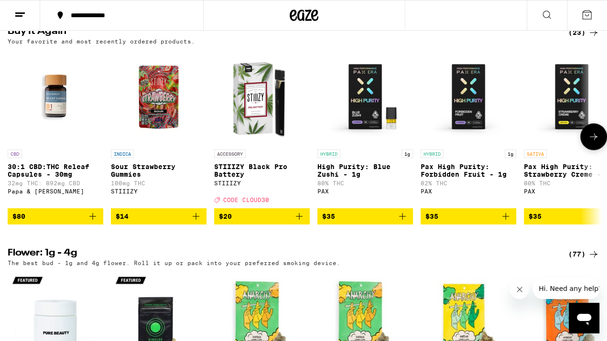
click at [584, 150] on button at bounding box center [593, 136] width 27 height 27
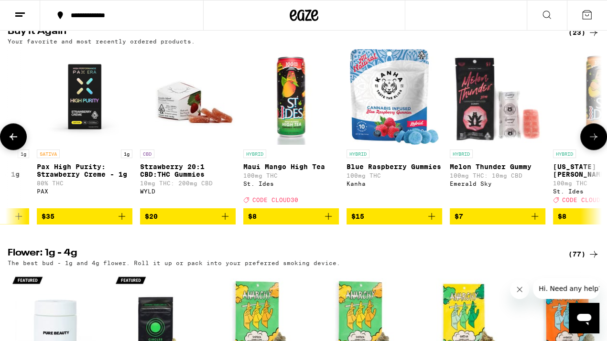
click at [584, 150] on button at bounding box center [593, 136] width 27 height 27
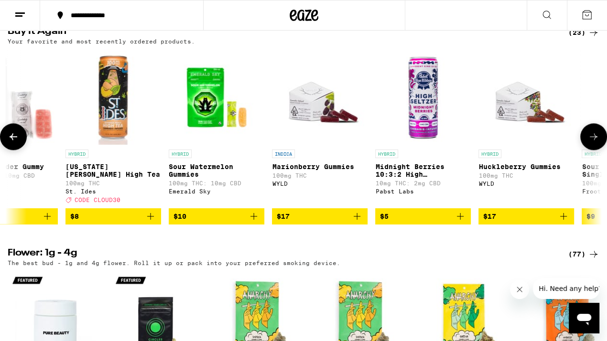
click at [584, 150] on button at bounding box center [593, 136] width 27 height 27
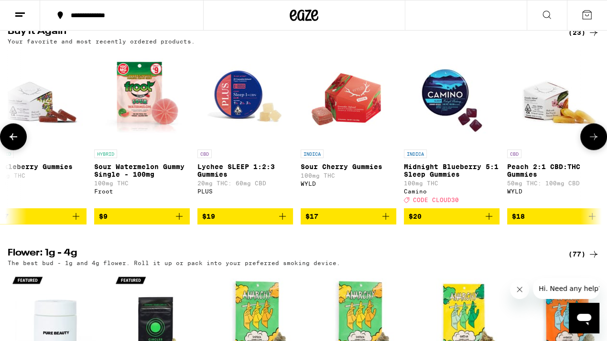
click at [584, 150] on button at bounding box center [593, 136] width 27 height 27
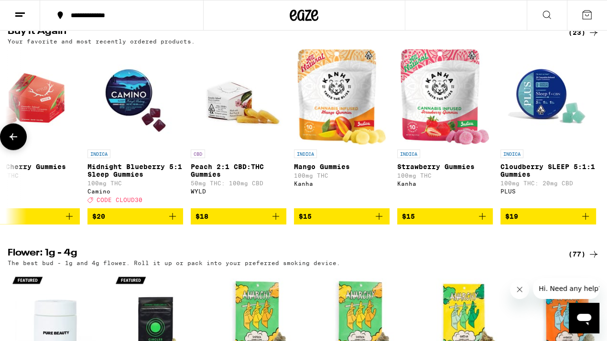
scroll to position [0, 1782]
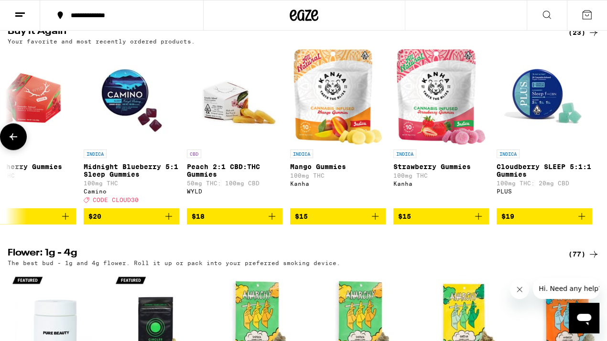
click at [584, 150] on div at bounding box center [593, 136] width 27 height 27
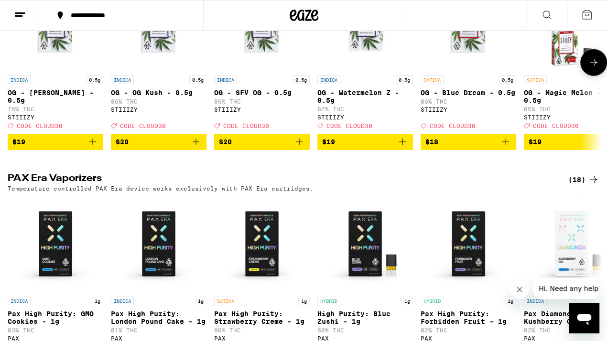
scroll to position [2031, 0]
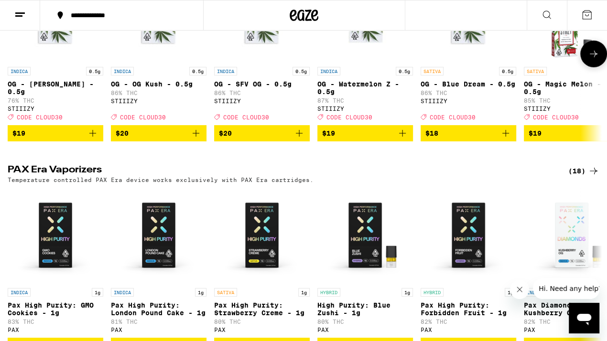
click at [593, 60] on icon at bounding box center [593, 53] width 11 height 11
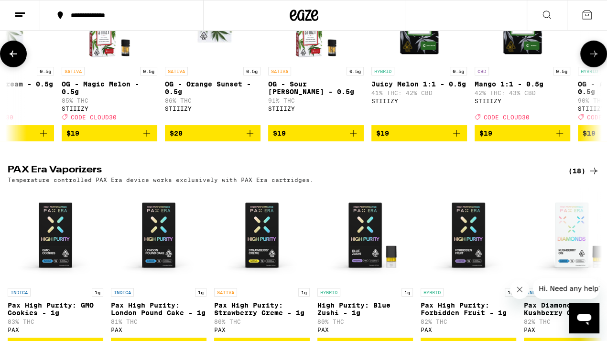
scroll to position [0, 487]
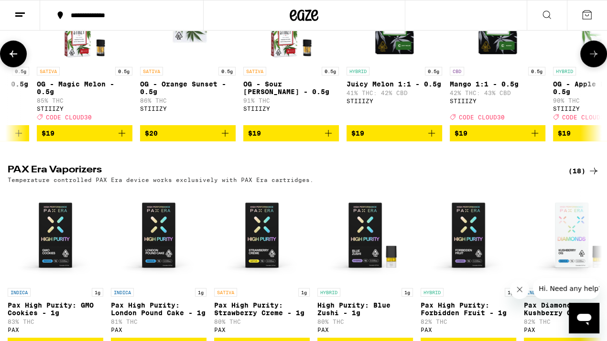
click at [510, 62] on img "Open page for Mango 1:1 - 0.5g from STIIIZY" at bounding box center [498, 15] width 96 height 96
